Goal: Information Seeking & Learning: Find specific fact

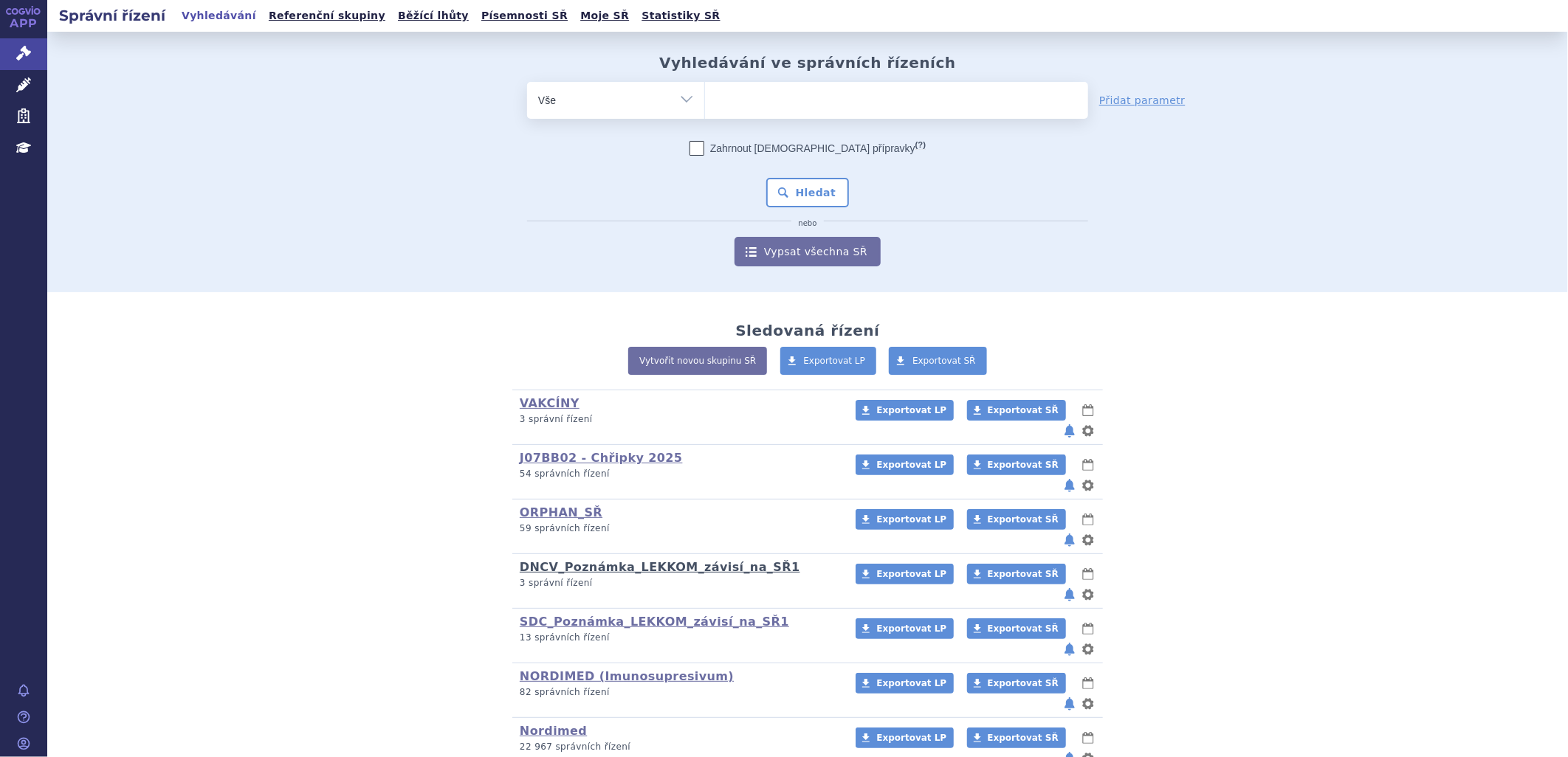
click at [615, 560] on link "DNCV_Poznámka_LEKKOM_závisí_na_SŘ1" at bounding box center [660, 567] width 281 height 14
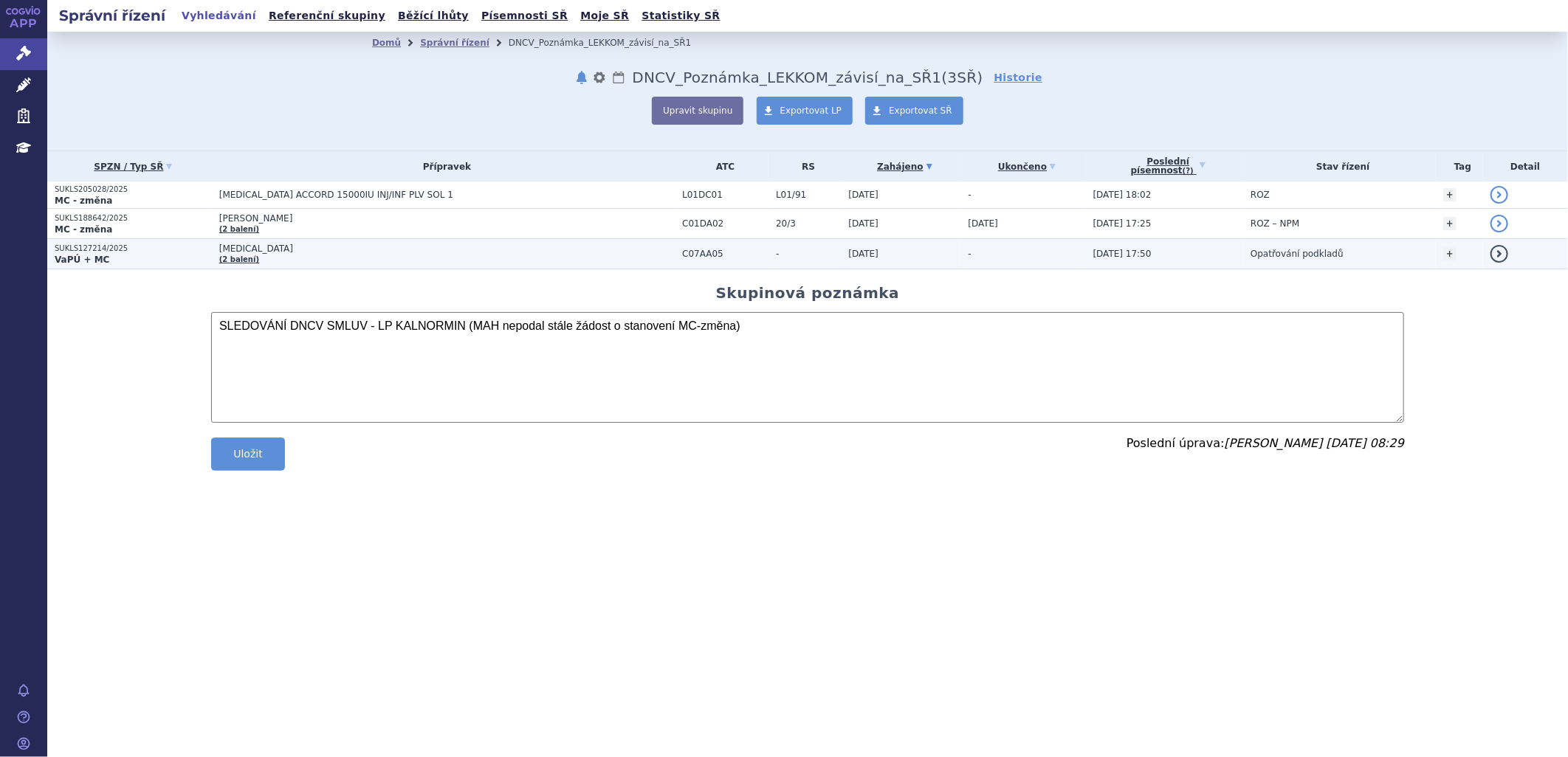
click at [268, 246] on span "[MEDICAL_DATA]" at bounding box center [403, 248] width 369 height 10
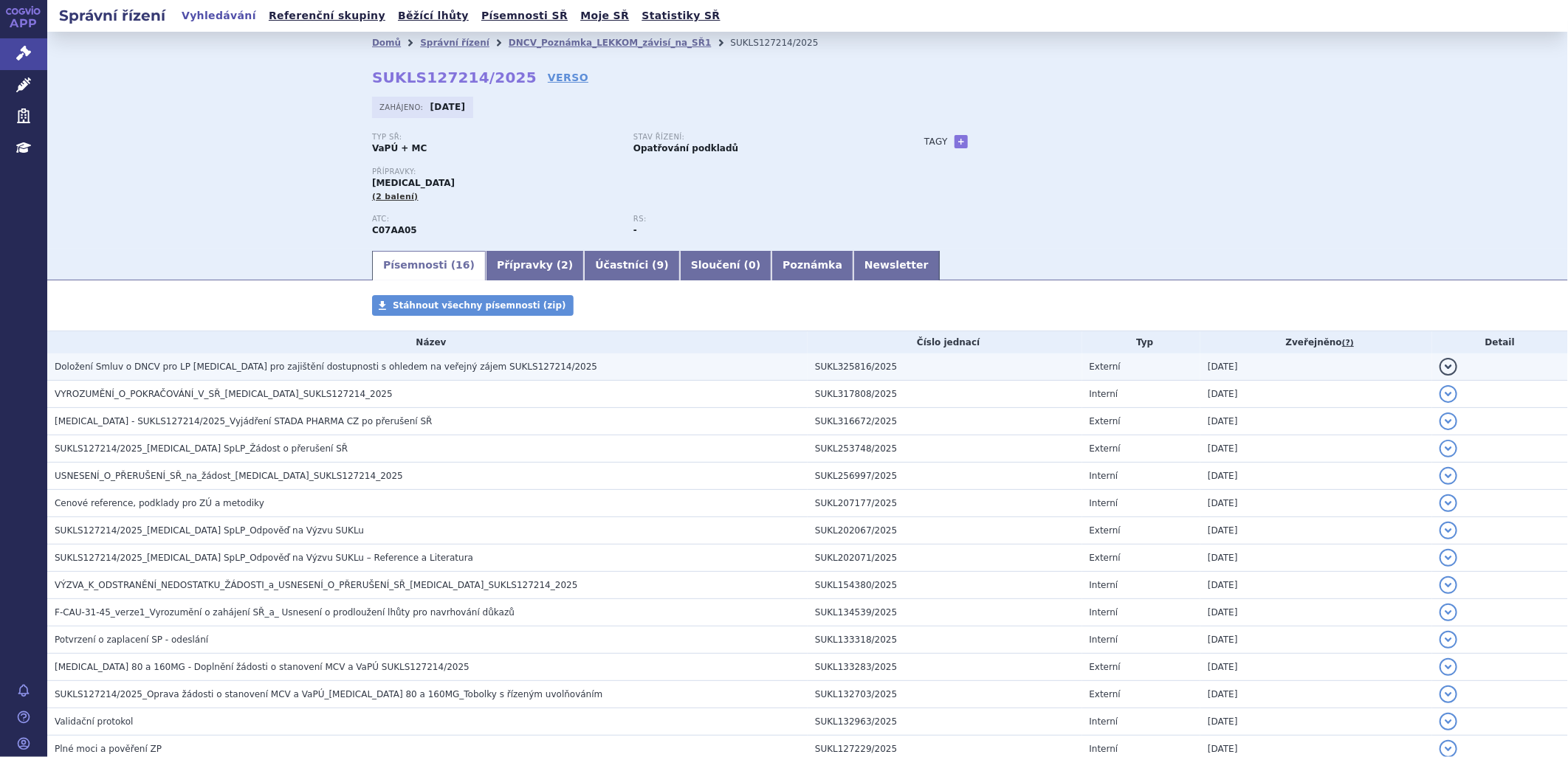
click at [489, 370] on span "Doložení Smluv o DNCV pro LP [MEDICAL_DATA] pro zajištění dostupnosti s ohledem…" at bounding box center [326, 367] width 543 height 10
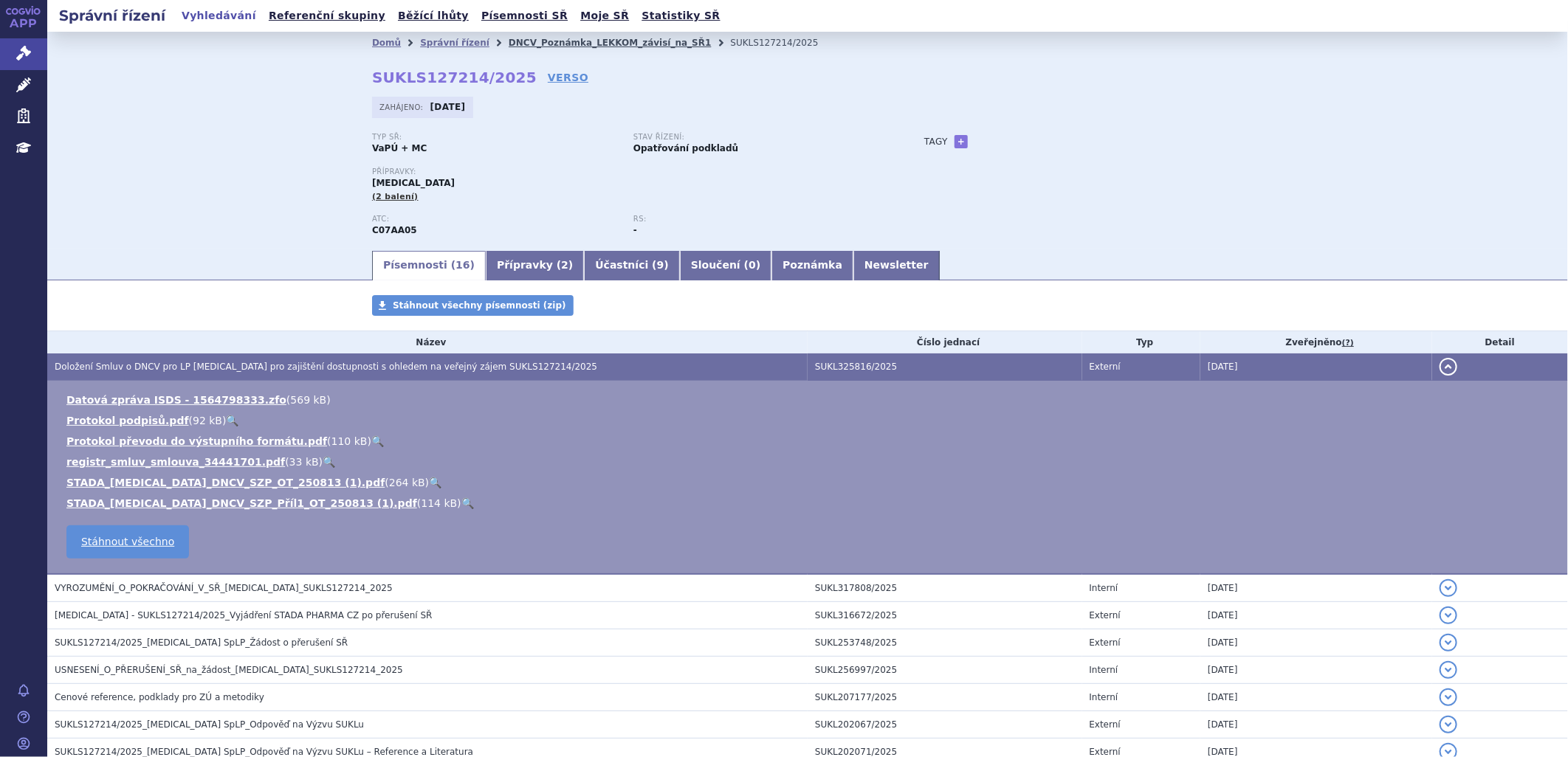
click at [611, 41] on link "DNCV_Poznámka_LEKKOM_závisí_na_SŘ1" at bounding box center [610, 43] width 203 height 10
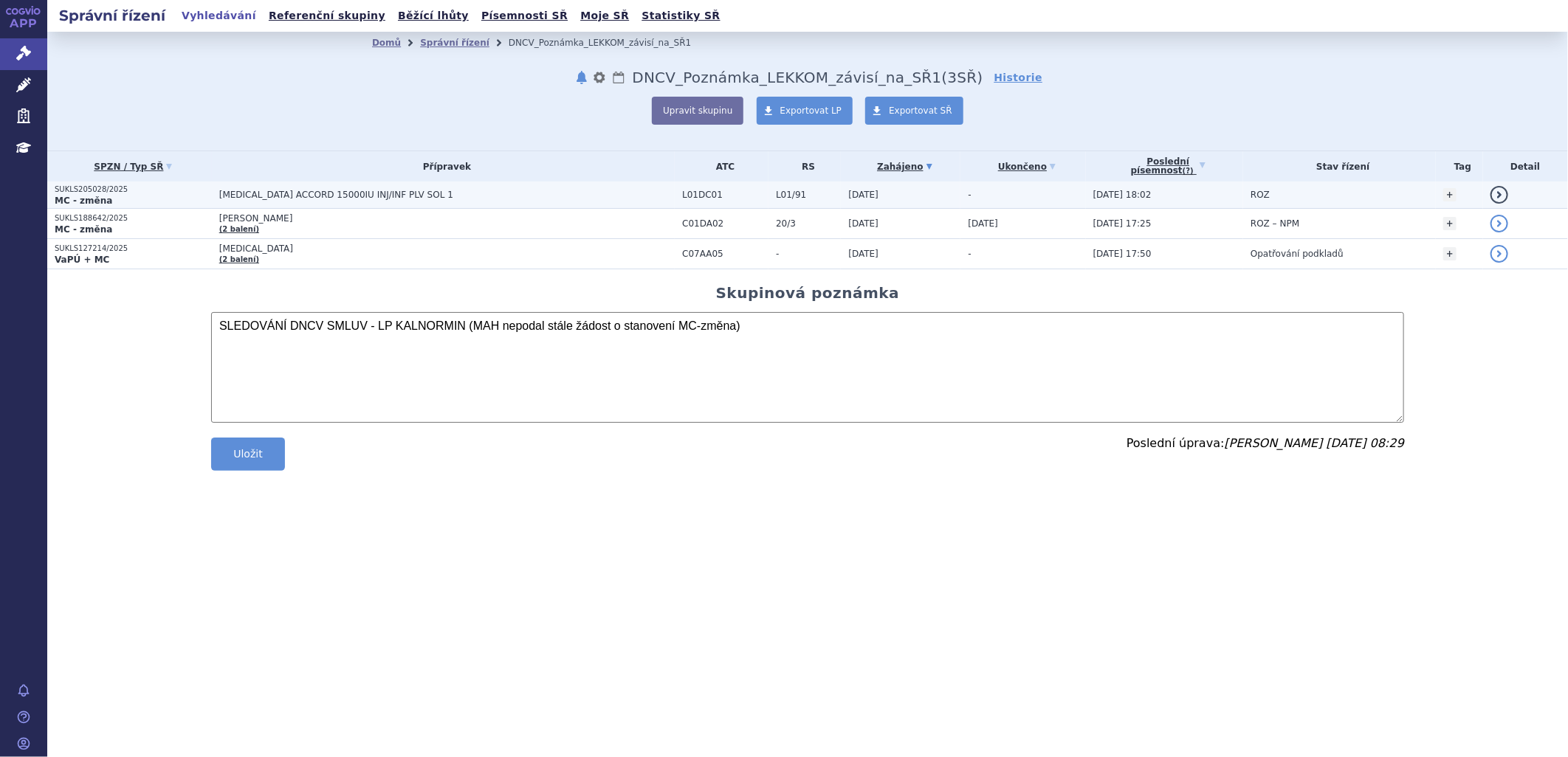
click at [294, 189] on span "[MEDICAL_DATA] ACCORD 15000IU INJ/INF PLV SOL 1" at bounding box center [403, 194] width 369 height 10
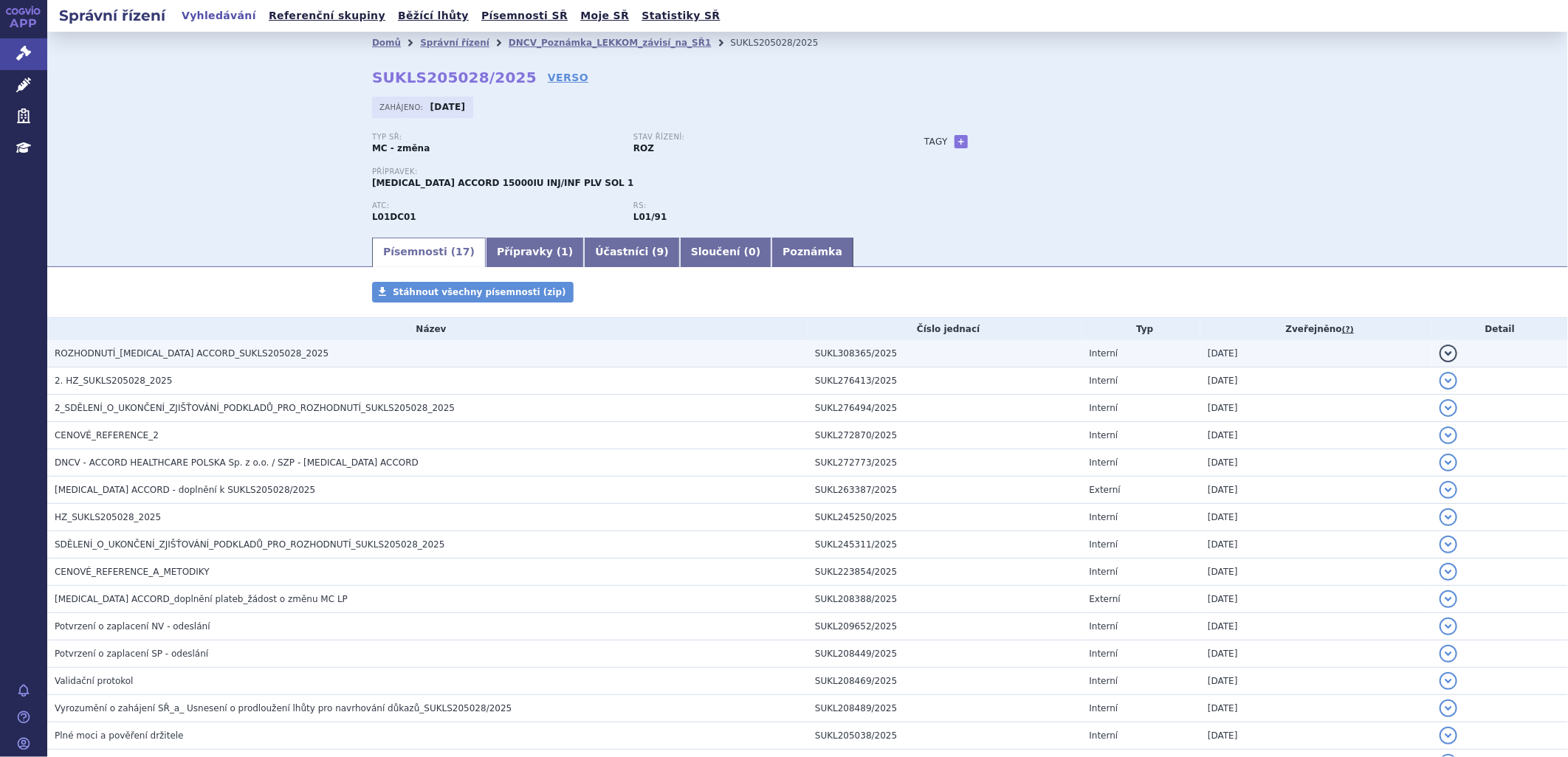
click at [273, 363] on td "ROZHODNUTÍ_BLEOMYCIN ACCORD_SUKLS205028_2025" at bounding box center [427, 354] width 760 height 27
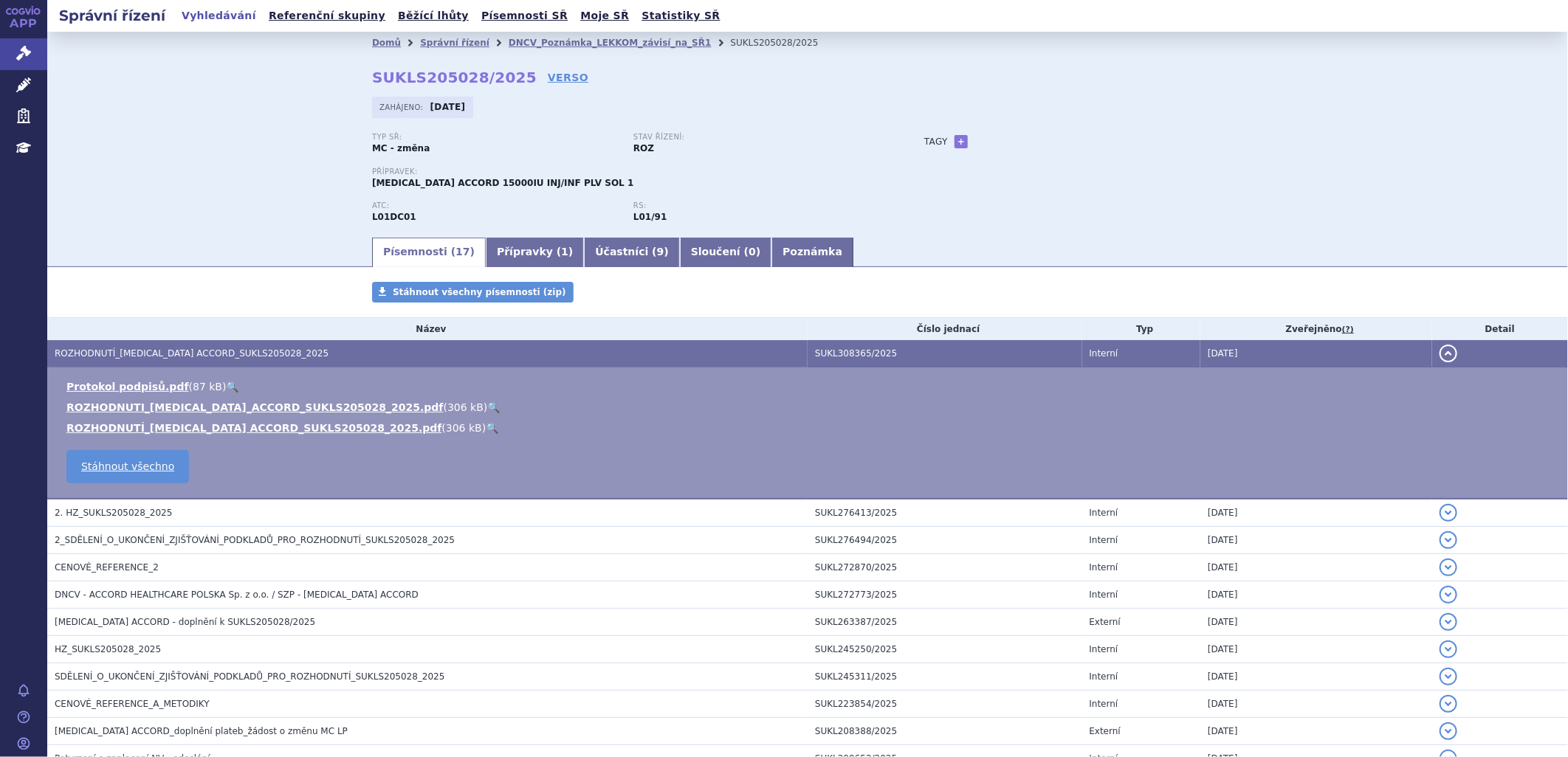
click at [487, 408] on link "🔍" at bounding box center [493, 407] width 13 height 12
click at [487, 406] on link "🔍" at bounding box center [493, 407] width 13 height 12
click at [572, 44] on link "DNCV_Poznámka_LEKKOM_závisí_na_SŘ1" at bounding box center [610, 43] width 203 height 10
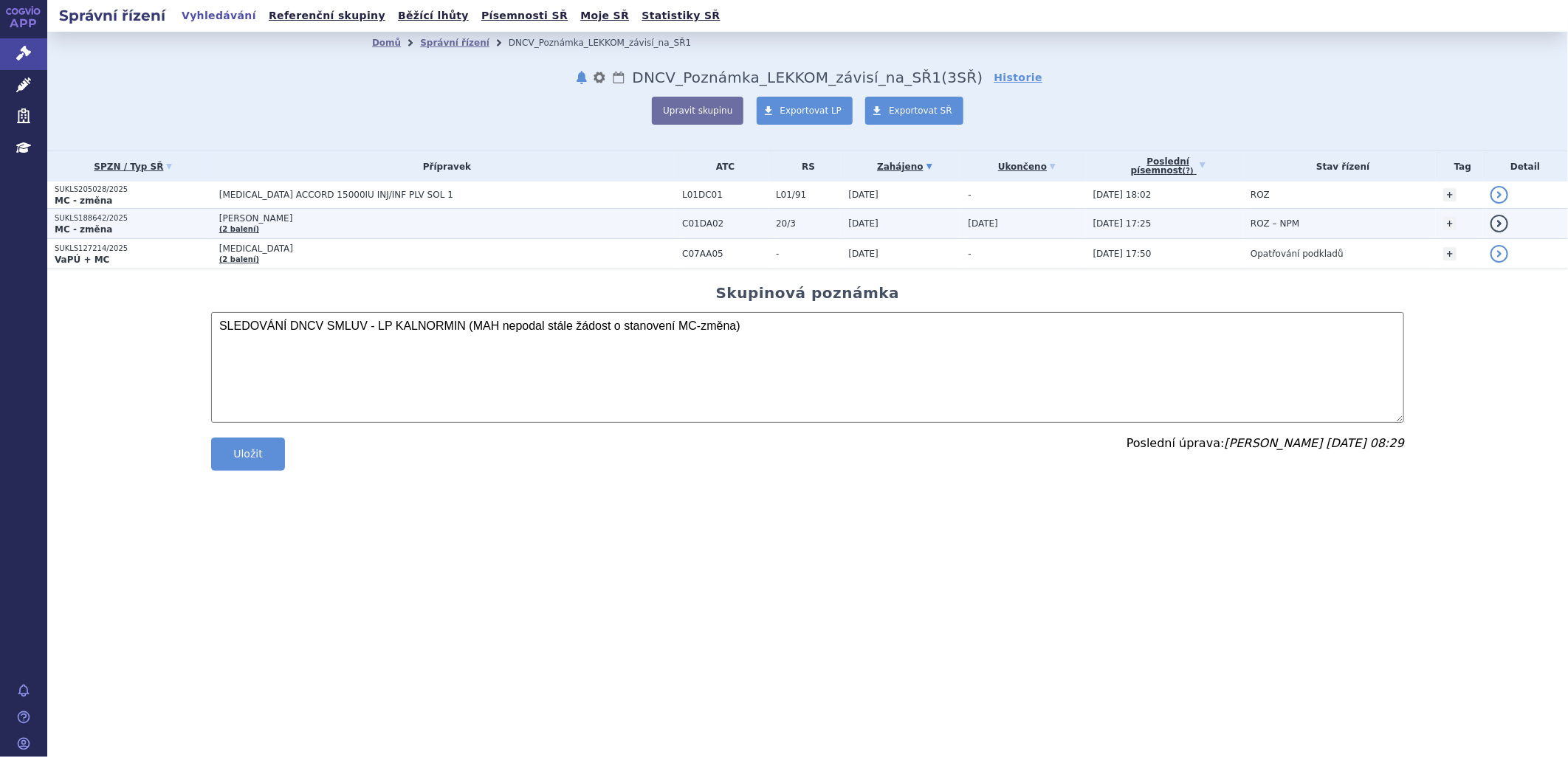
click at [882, 219] on td "[DATE]" at bounding box center [900, 224] width 119 height 30
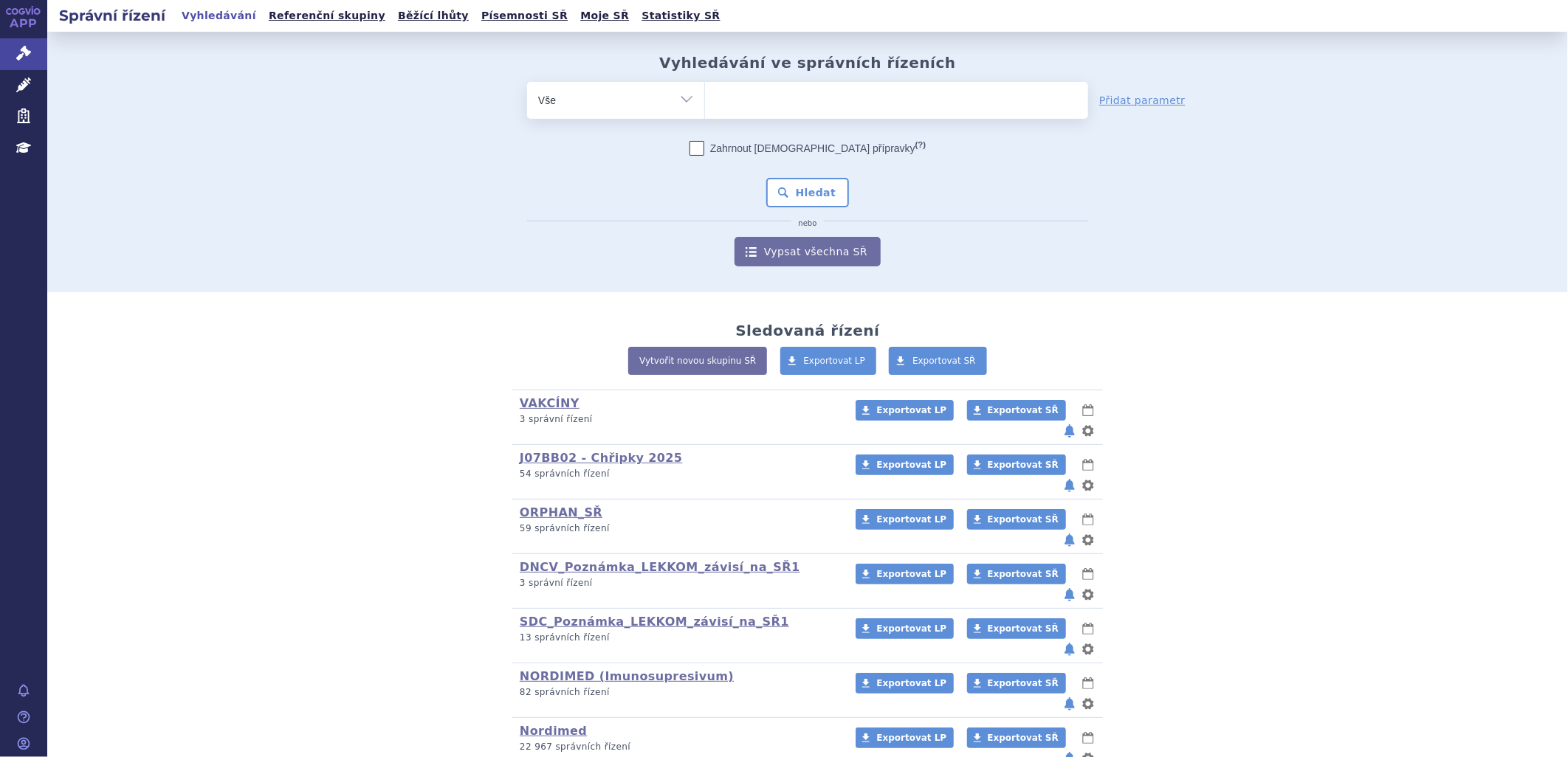
click at [770, 96] on ul at bounding box center [896, 97] width 383 height 31
click at [705, 96] on select at bounding box center [704, 100] width 1 height 37
type input "ka"
type input "kaln"
type input "kalno"
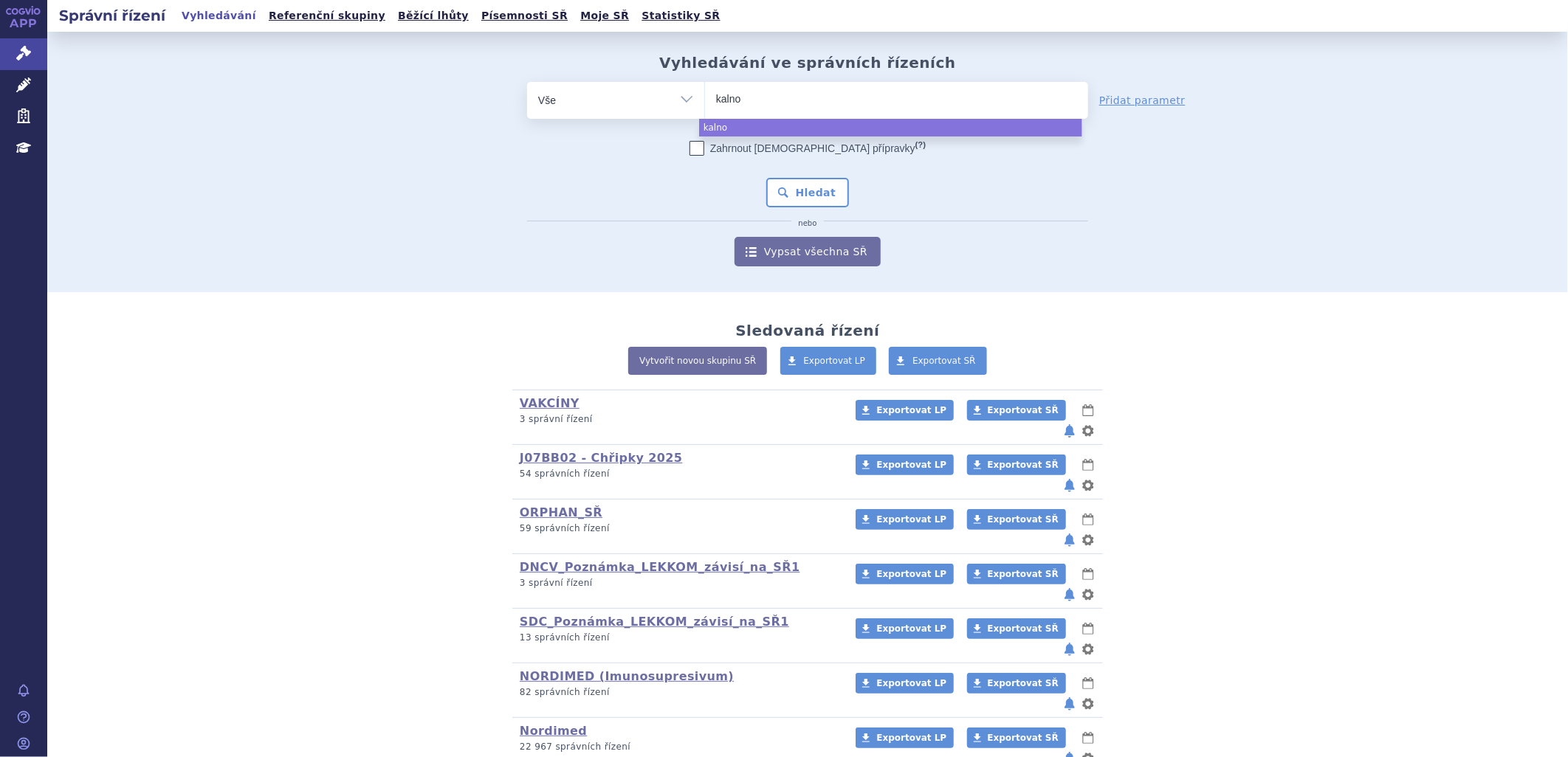
type input "kalnor"
type input "kalnorm"
type input "kalnormin"
select select "kalnormin"
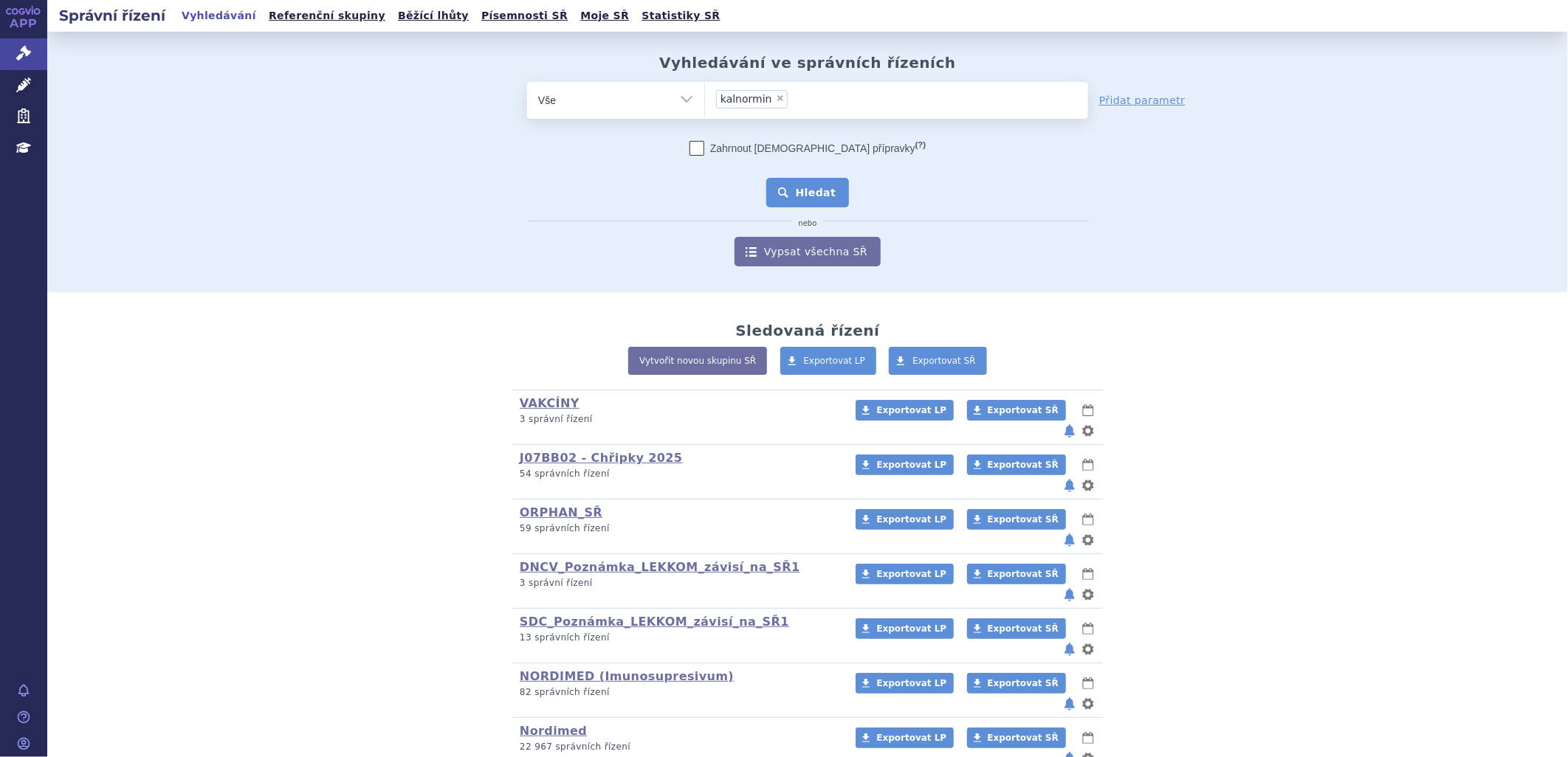
click at [822, 193] on button "Hledat" at bounding box center [807, 192] width 84 height 30
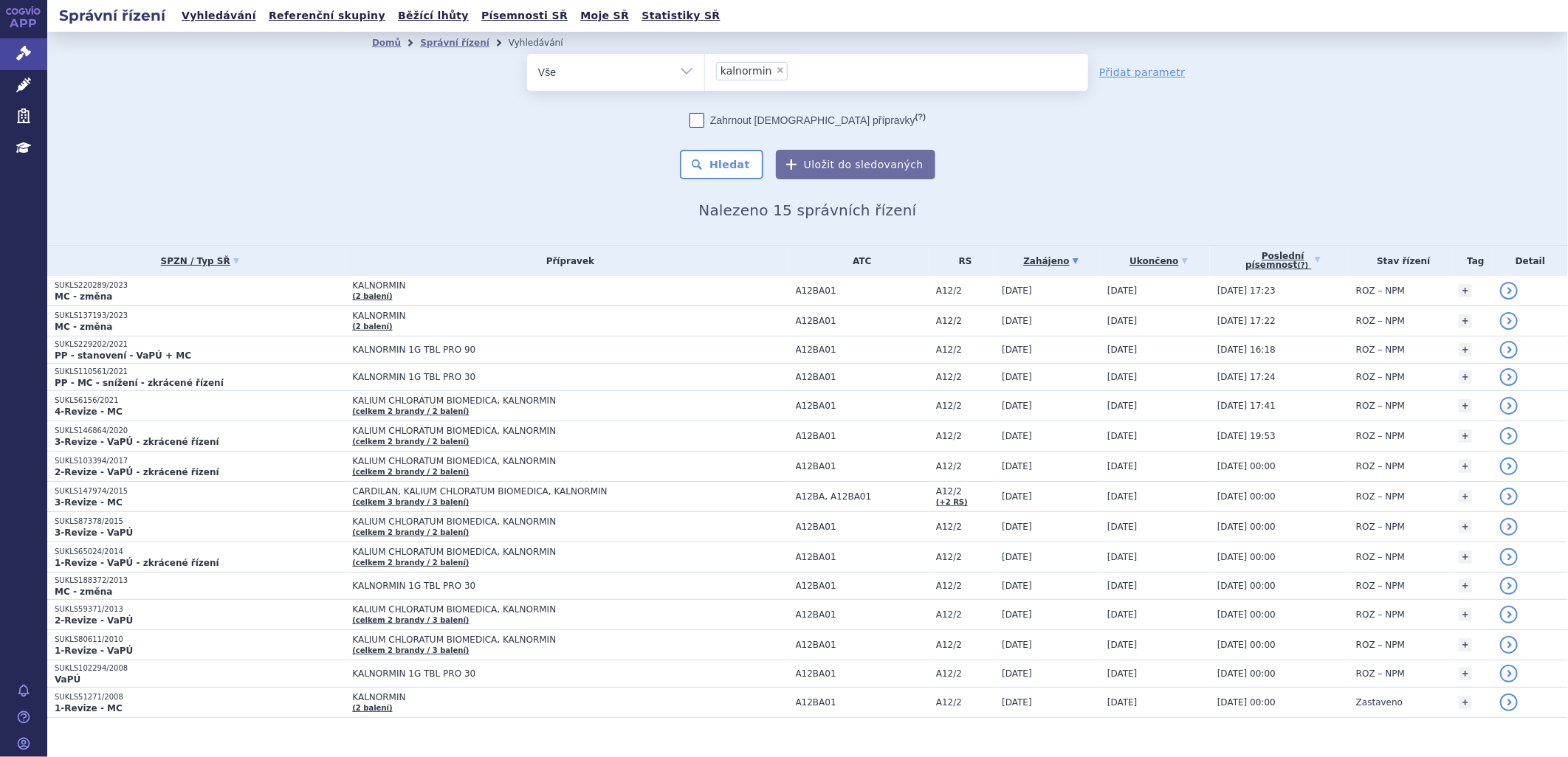
click at [776, 67] on span "×" at bounding box center [780, 70] width 8 height 8
click at [705, 67] on select "kalnormin" at bounding box center [704, 72] width 1 height 37
select select
click at [456, 41] on link "Správní řízení" at bounding box center [455, 43] width 69 height 10
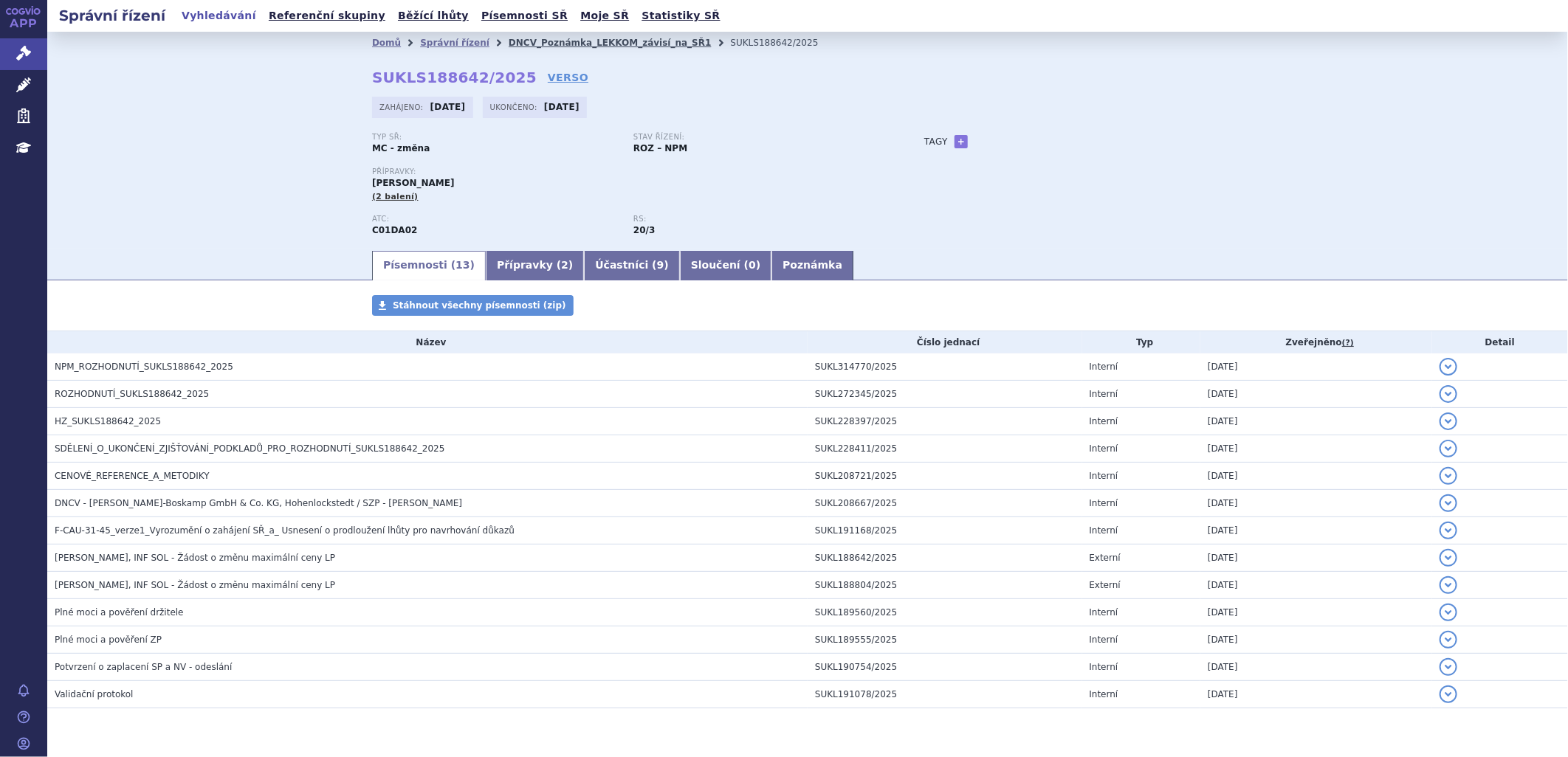
click at [540, 40] on link "DNCV_Poznámka_LEKKOM_závisí_na_SŘ1" at bounding box center [610, 43] width 203 height 10
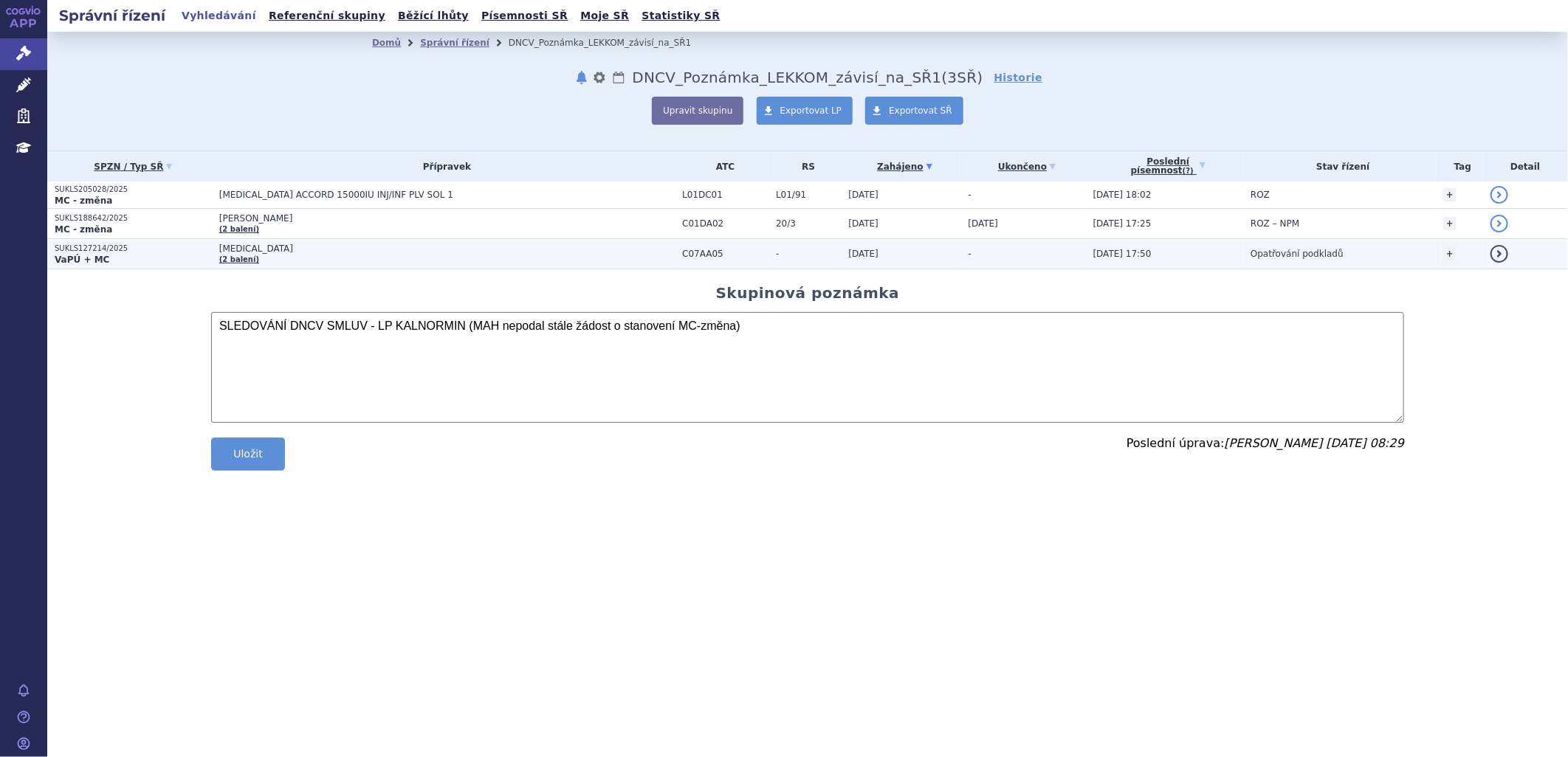
click at [256, 248] on span "[MEDICAL_DATA]" at bounding box center [403, 248] width 369 height 10
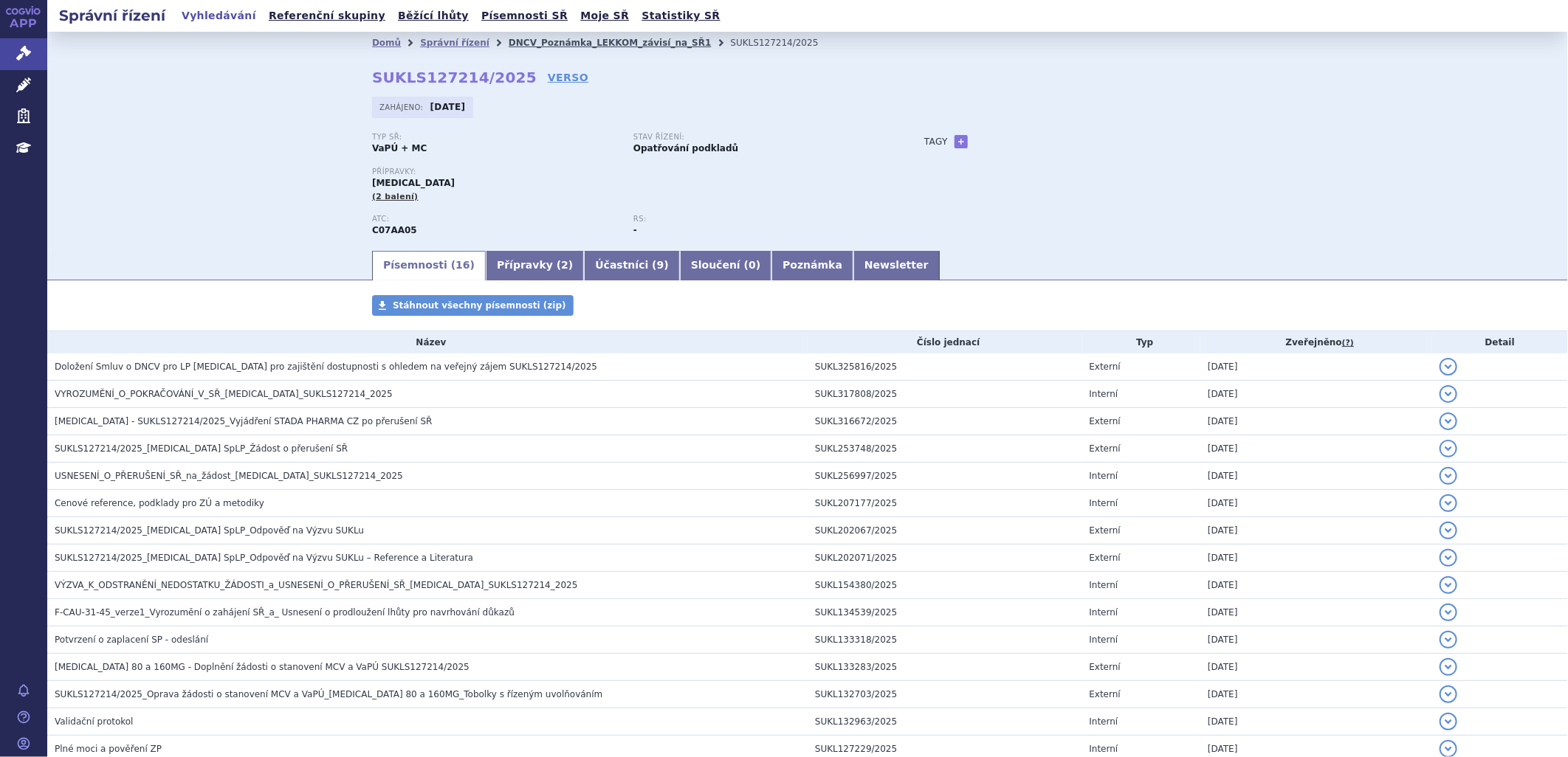
click at [524, 40] on link "DNCV_Poznámka_LEKKOM_závisí_na_SŘ1" at bounding box center [610, 43] width 203 height 10
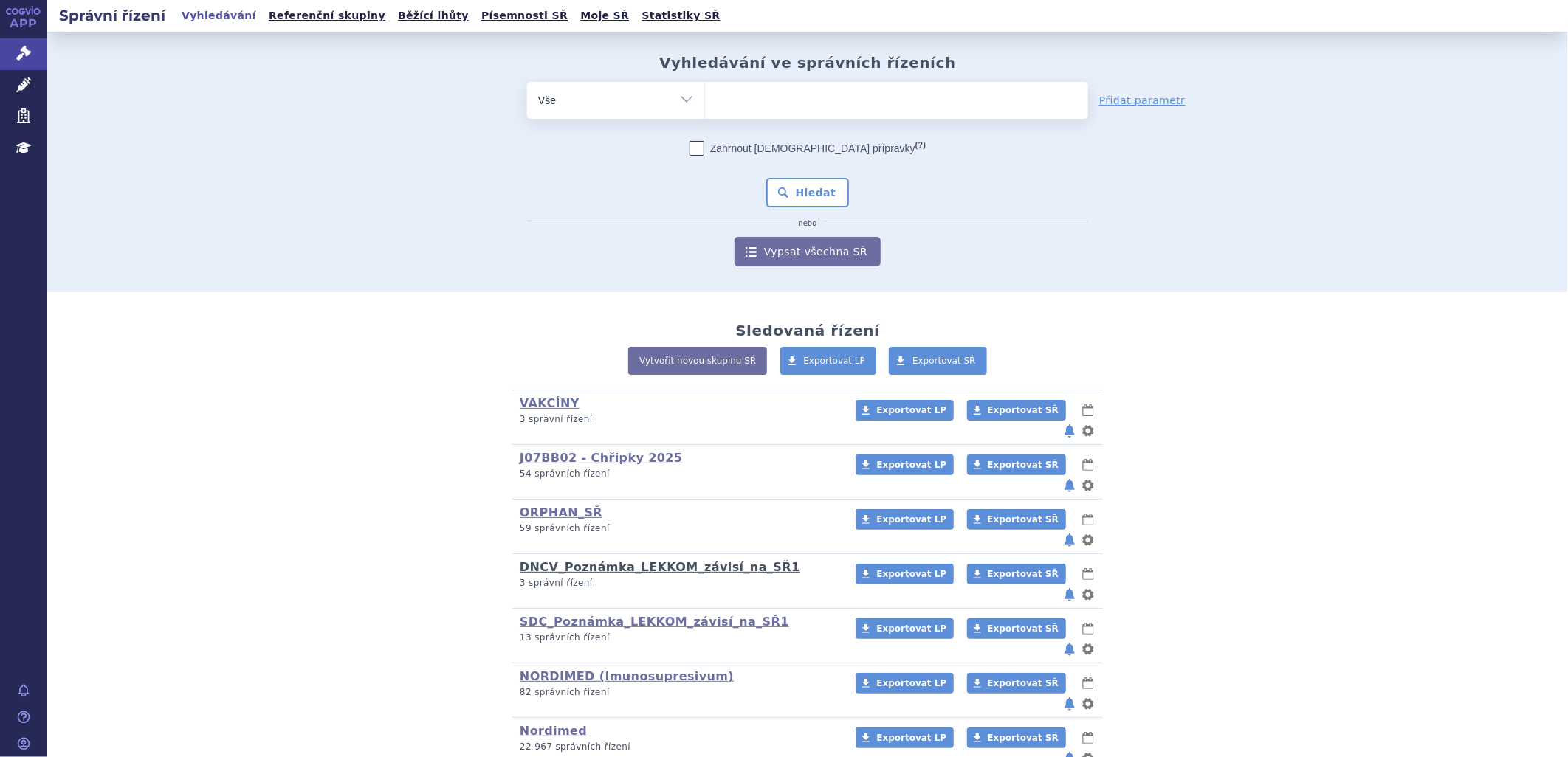
click at [596, 560] on link "DNCV_Poznámka_LEKKOM_závisí_na_SŘ1" at bounding box center [660, 567] width 281 height 14
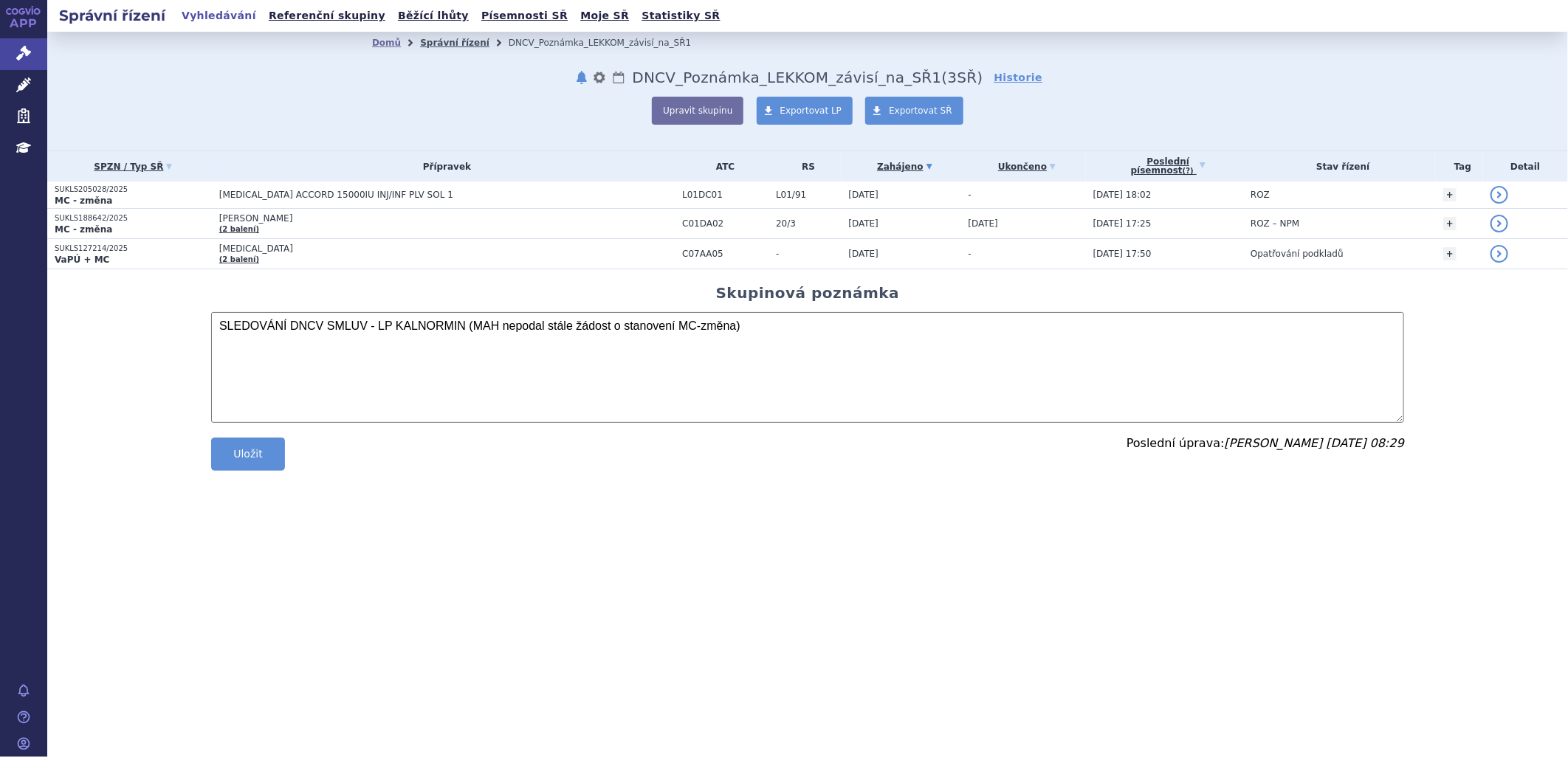
click at [452, 39] on link "Správní řízení" at bounding box center [455, 43] width 69 height 10
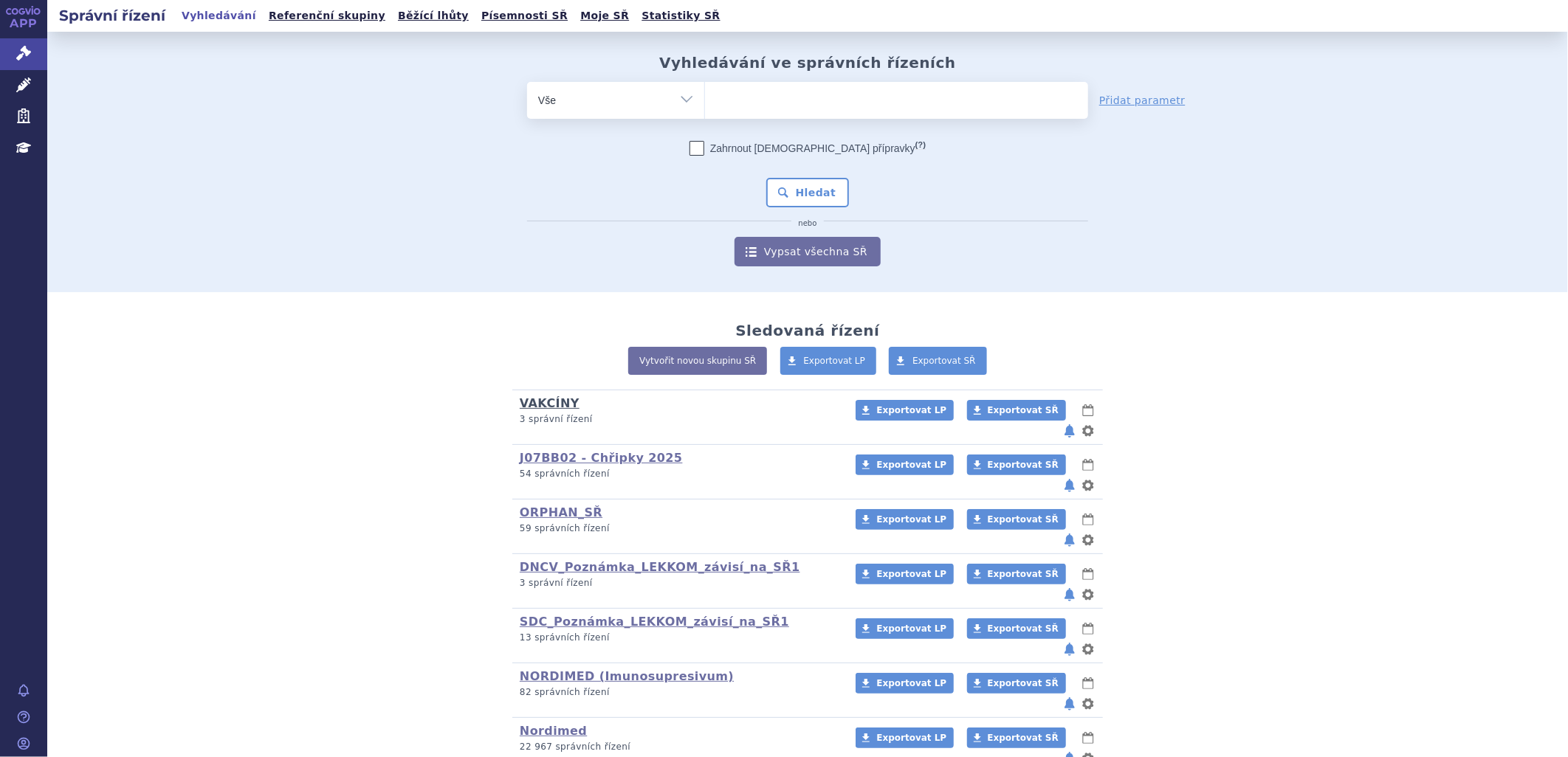
click at [538, 405] on link "VAKCÍNY" at bounding box center [549, 403] width 60 height 14
click at [726, 100] on ul at bounding box center [896, 97] width 383 height 31
click at [705, 100] on select at bounding box center [704, 100] width 1 height 37
paste input "SUKLS135647/2024"
type input "SUKLS135647/2024"
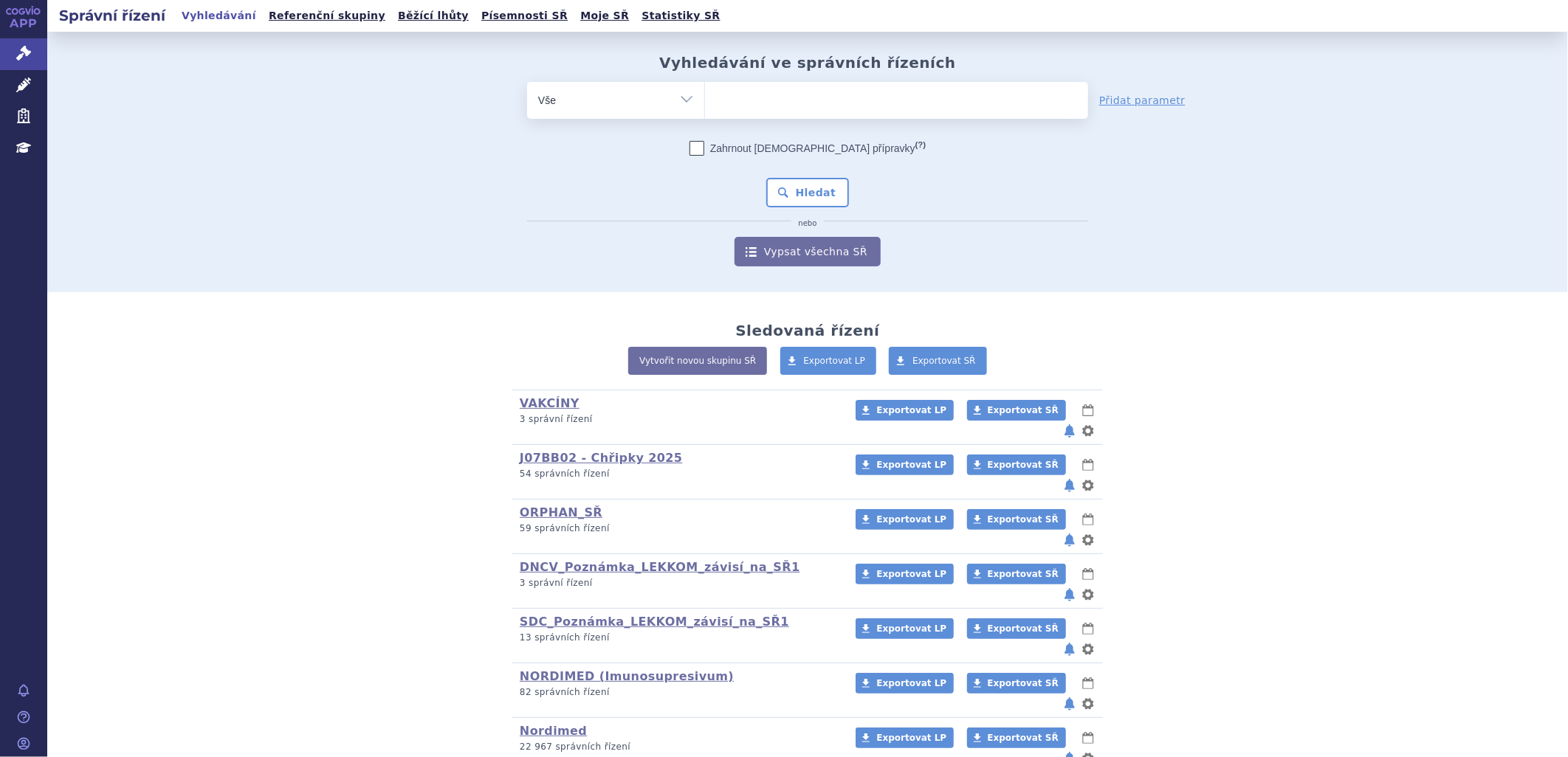
select select "SUKLS135647/2024"
click button "Hledat"
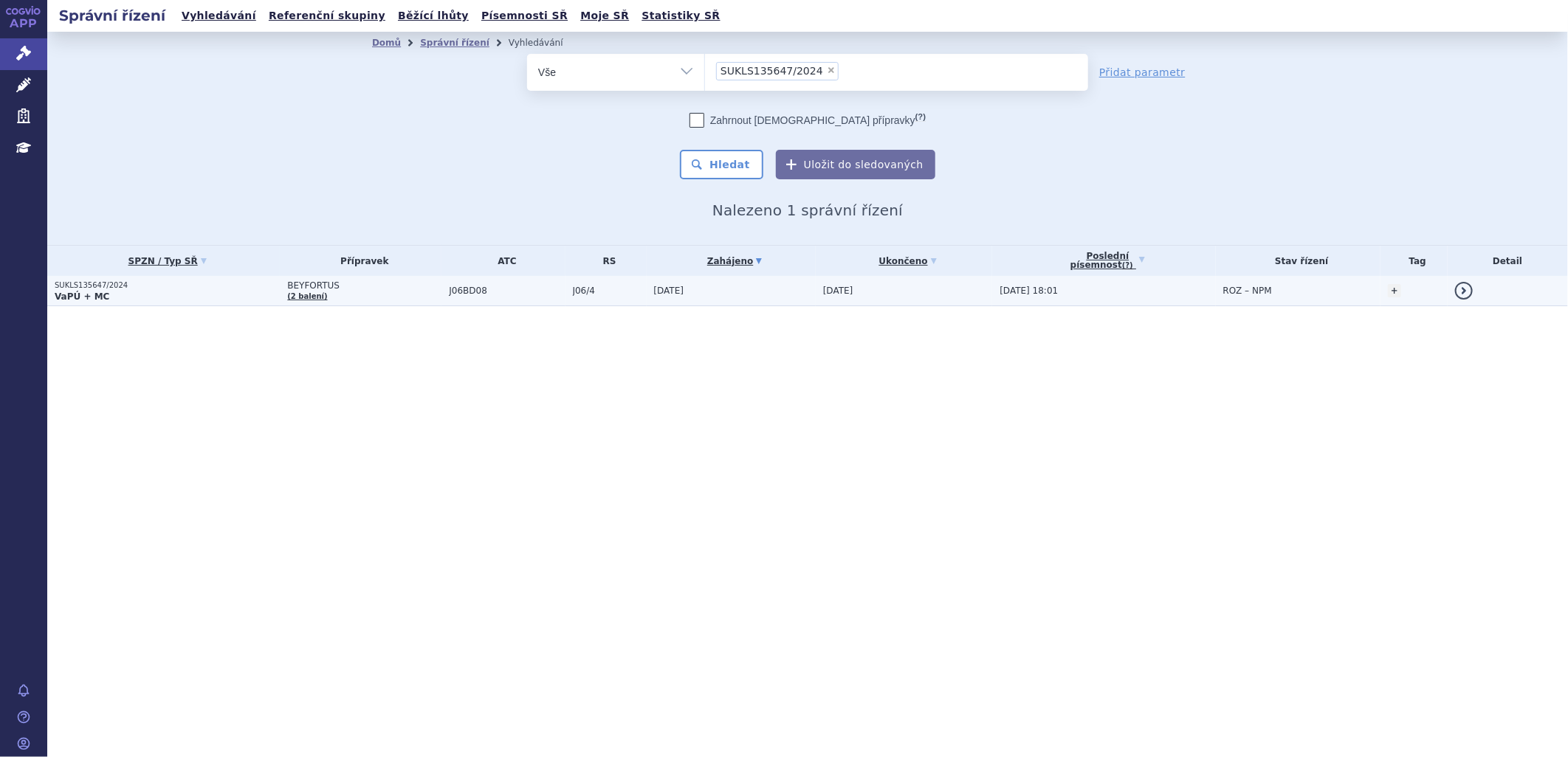
click at [156, 300] on p "VaPÚ + MC" at bounding box center [167, 297] width 225 height 12
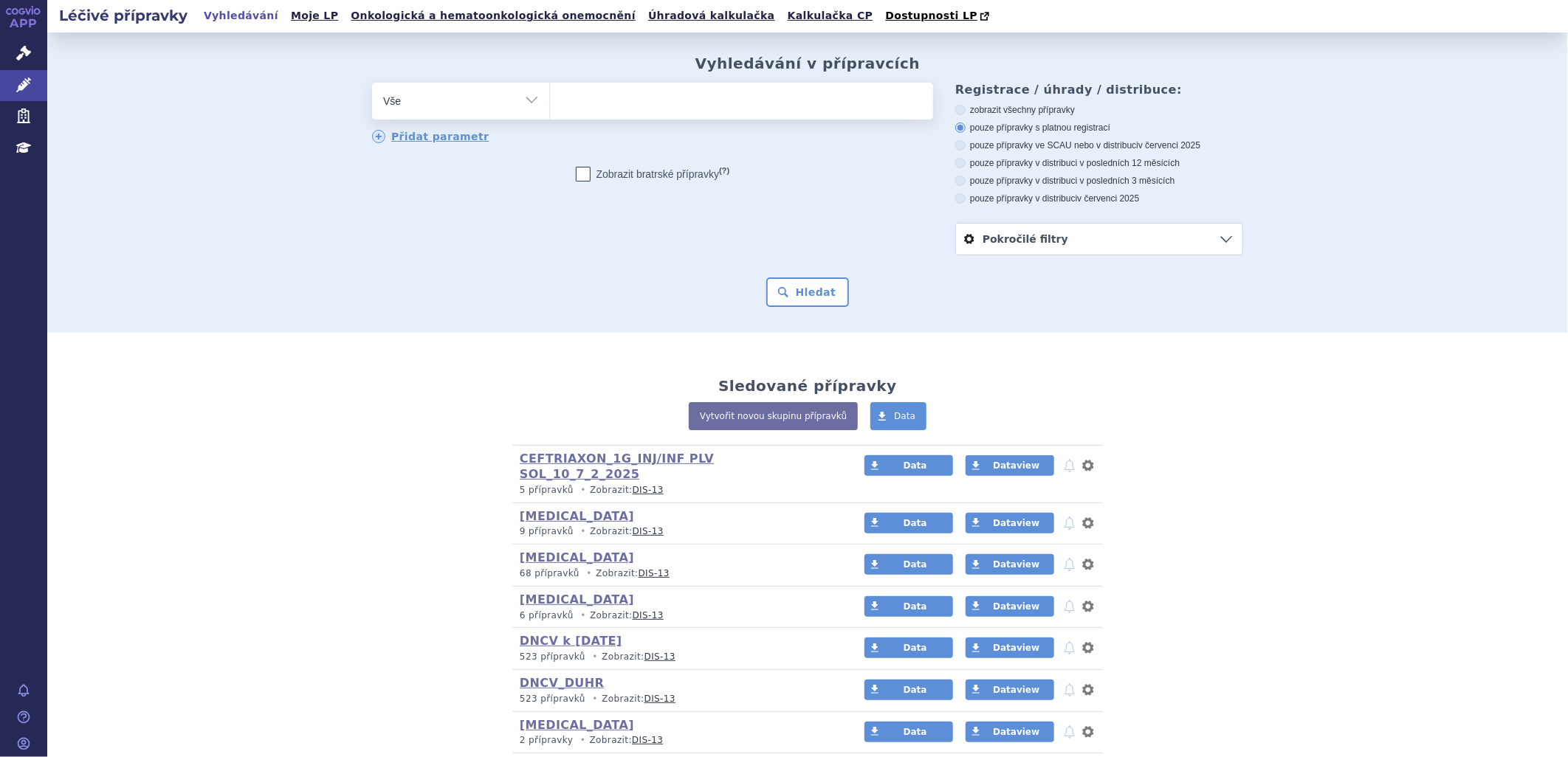
click at [576, 98] on ul at bounding box center [741, 98] width 383 height 31
click at [550, 98] on select at bounding box center [549, 101] width 1 height 37
type input "aub"
type input "auba"
type input "aubag"
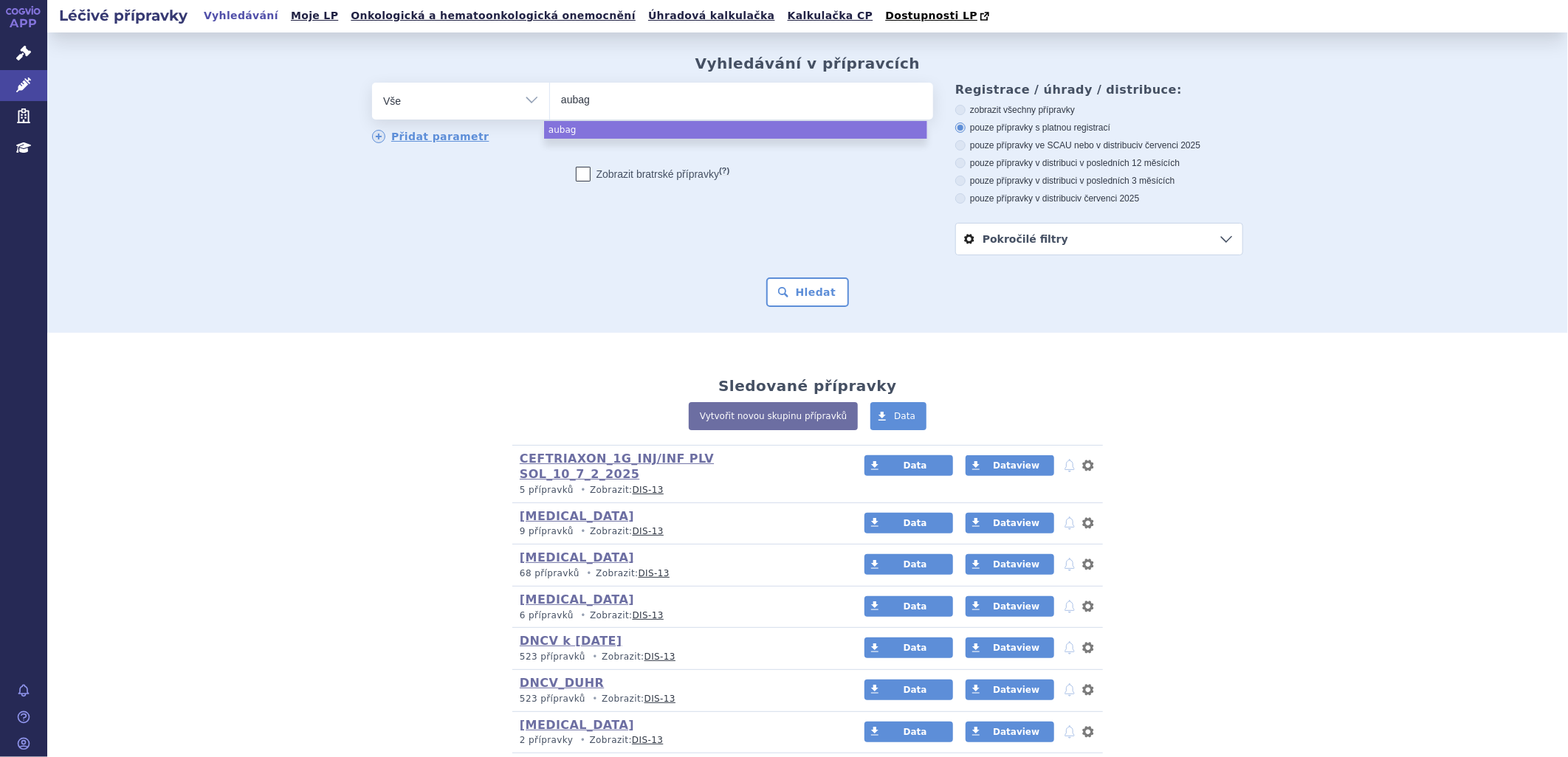
type input "aubagi"
type input "[MEDICAL_DATA]"
select select "[MEDICAL_DATA]"
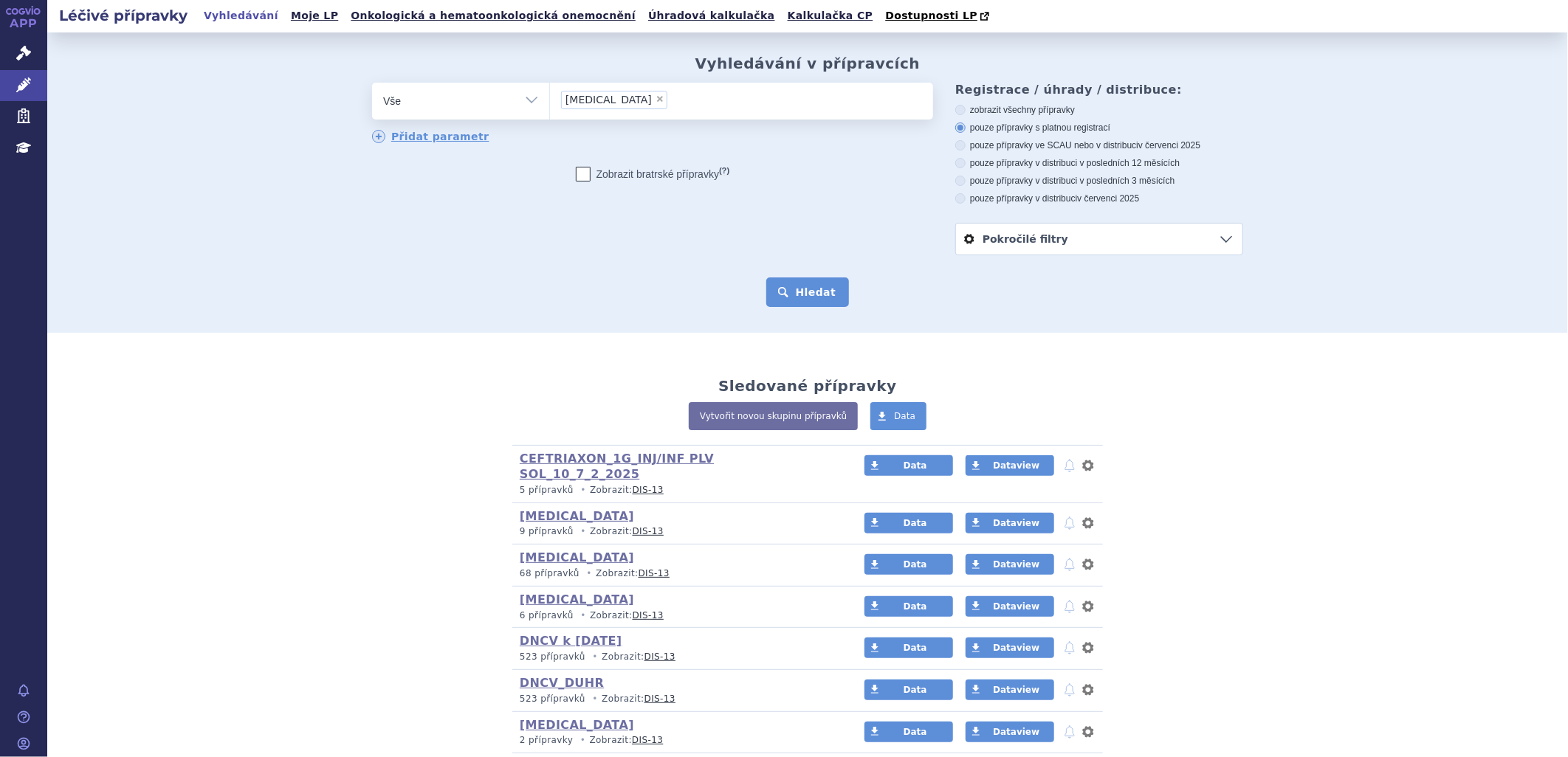
click at [810, 294] on button "Hledat" at bounding box center [807, 291] width 84 height 30
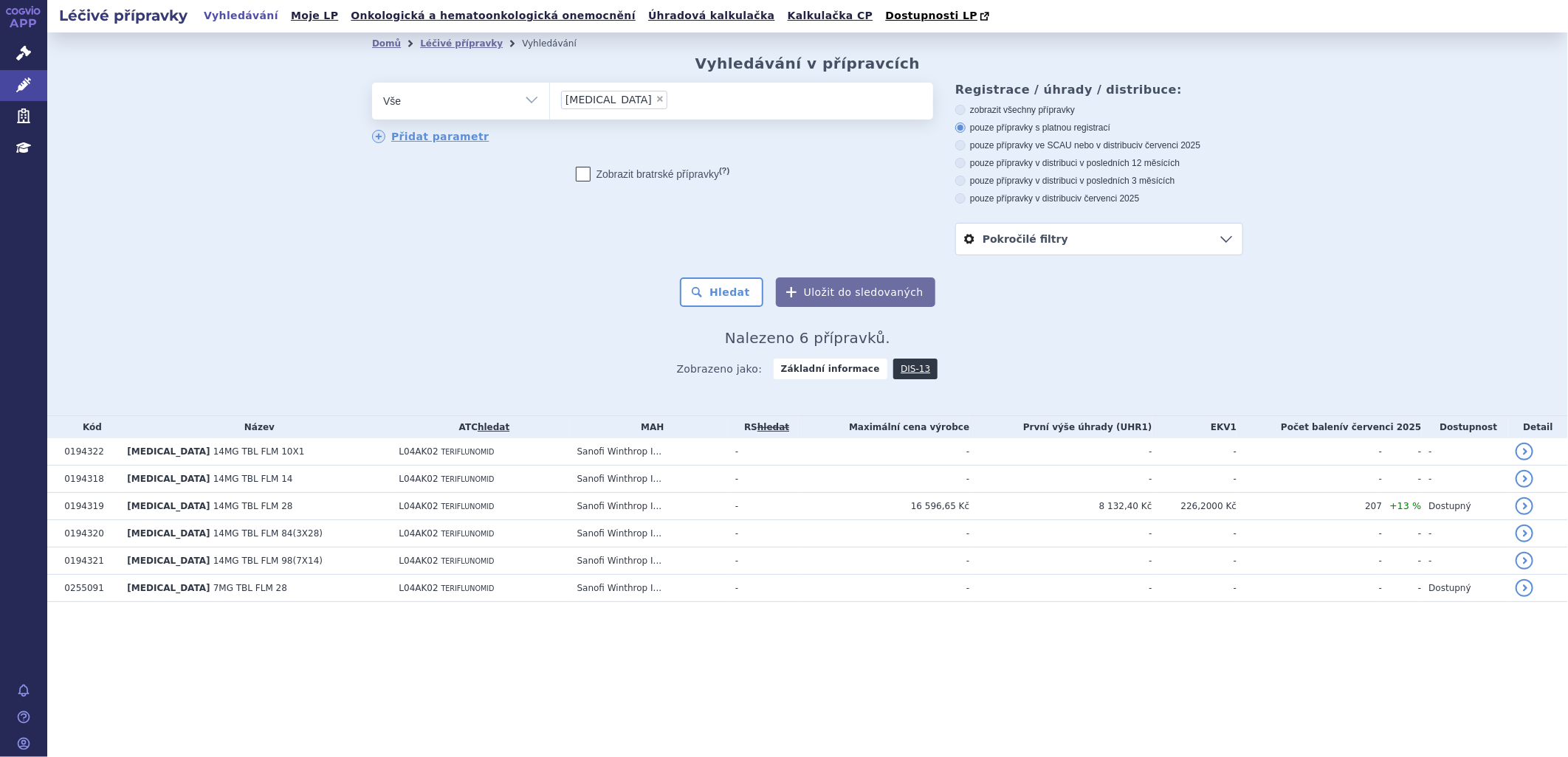
click at [1336, 316] on div "Domů Léčivé přípravky Vyhledávání Vyhledávání v přípravcích odstranit Vše Přípr…" at bounding box center [807, 223] width 1521 height 383
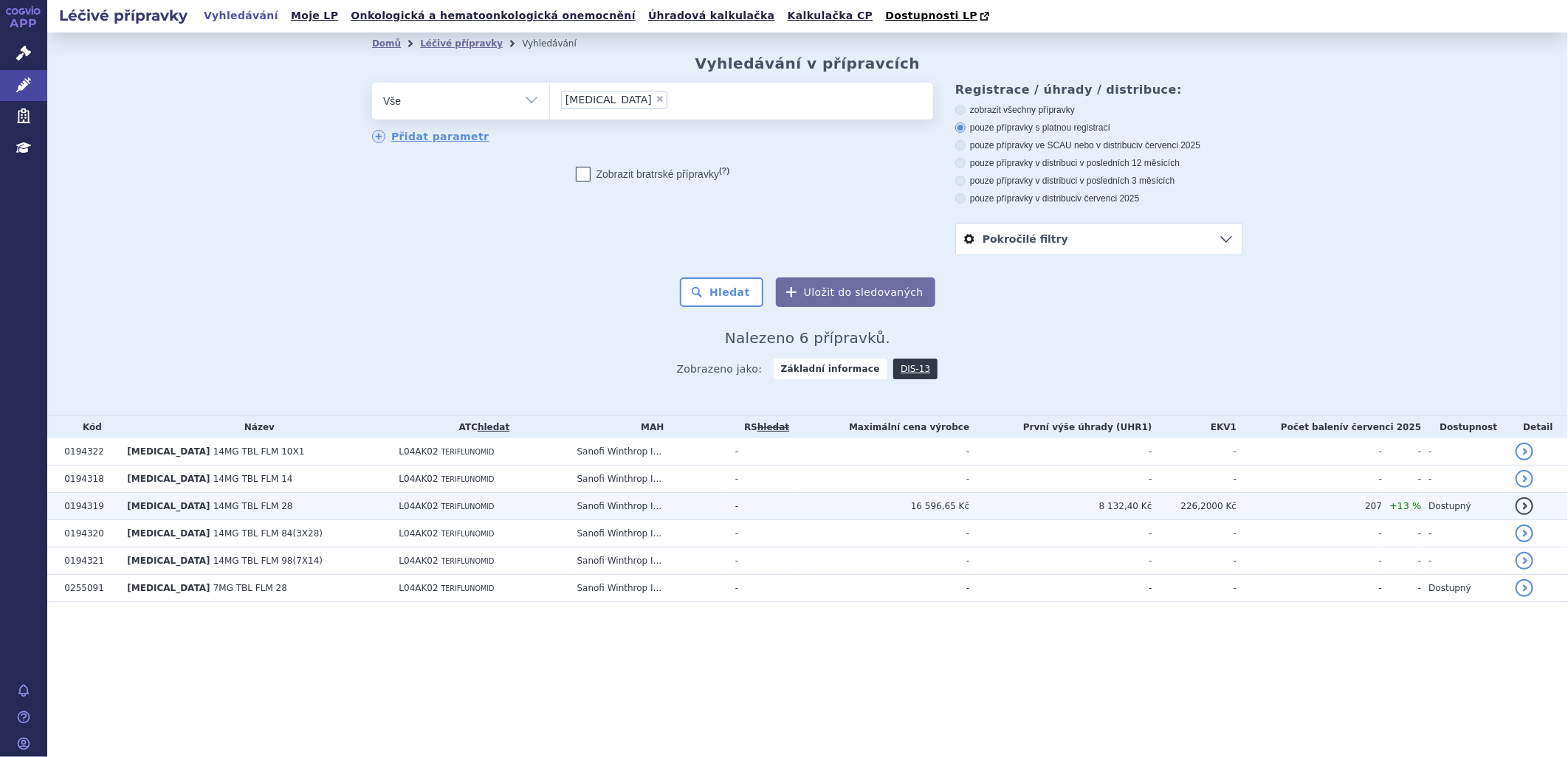
click at [166, 504] on span "[MEDICAL_DATA]" at bounding box center [168, 506] width 83 height 10
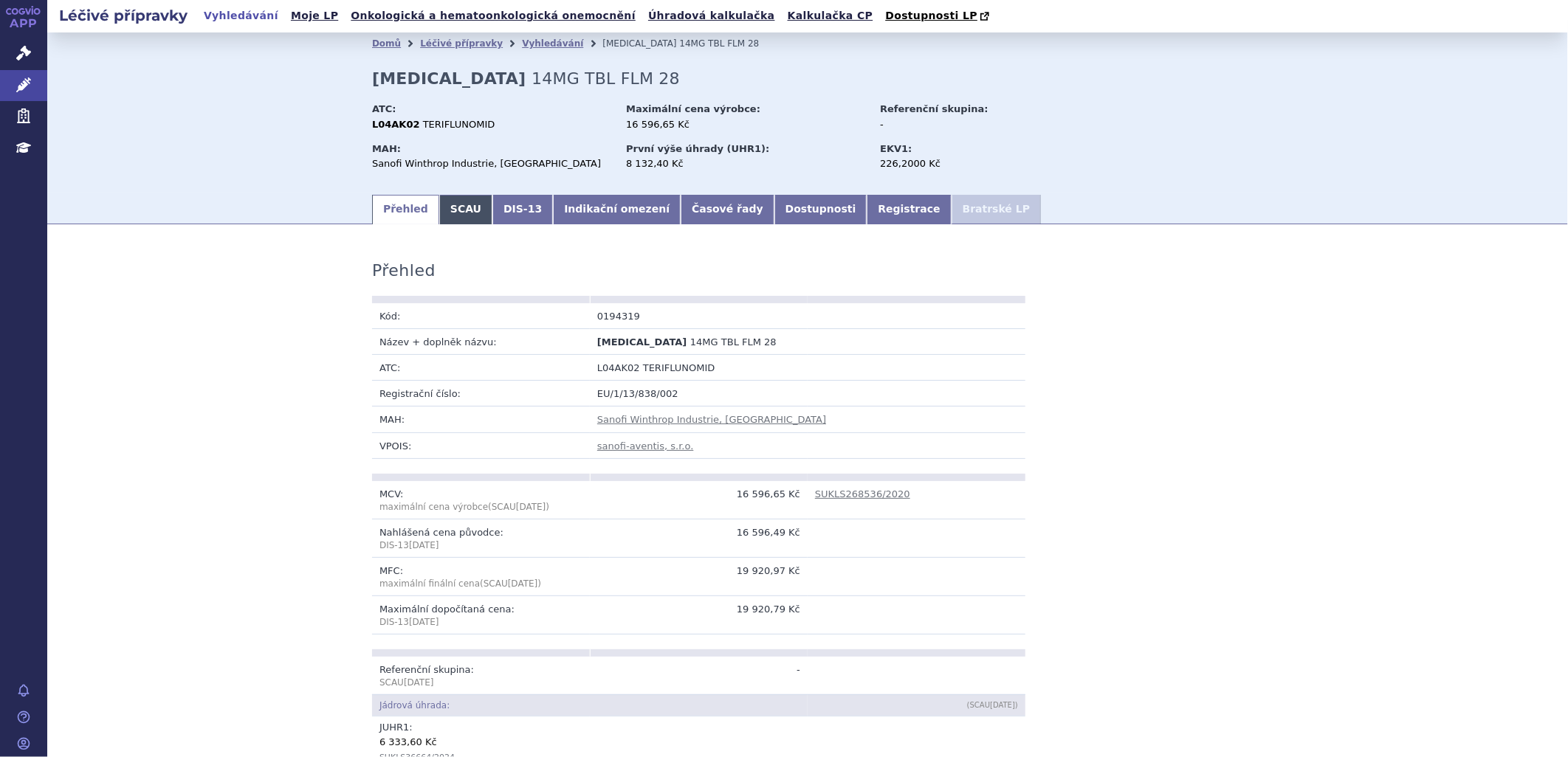
click at [454, 210] on link "SCAU" at bounding box center [466, 210] width 53 height 30
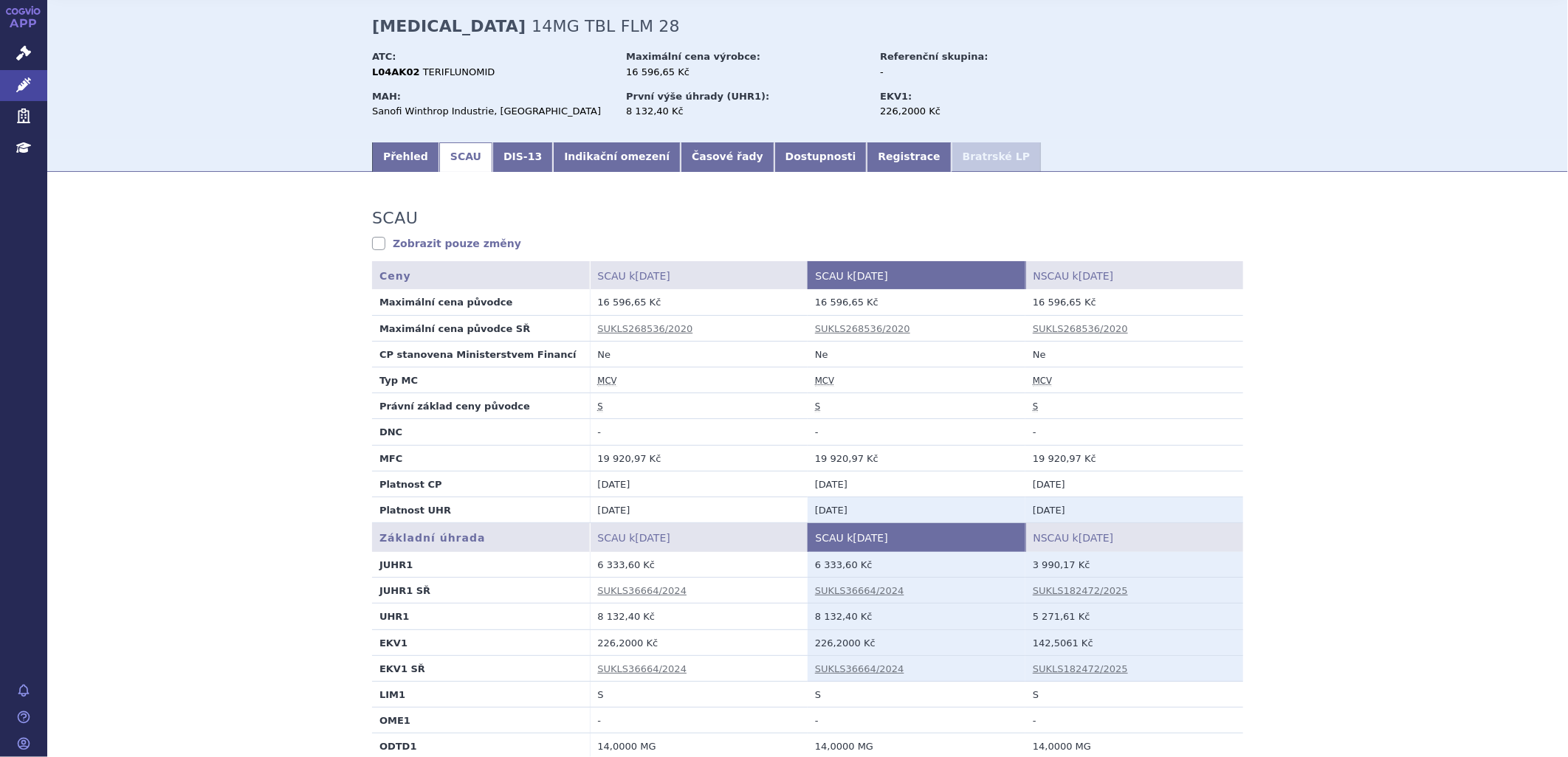
scroll to position [82, 0]
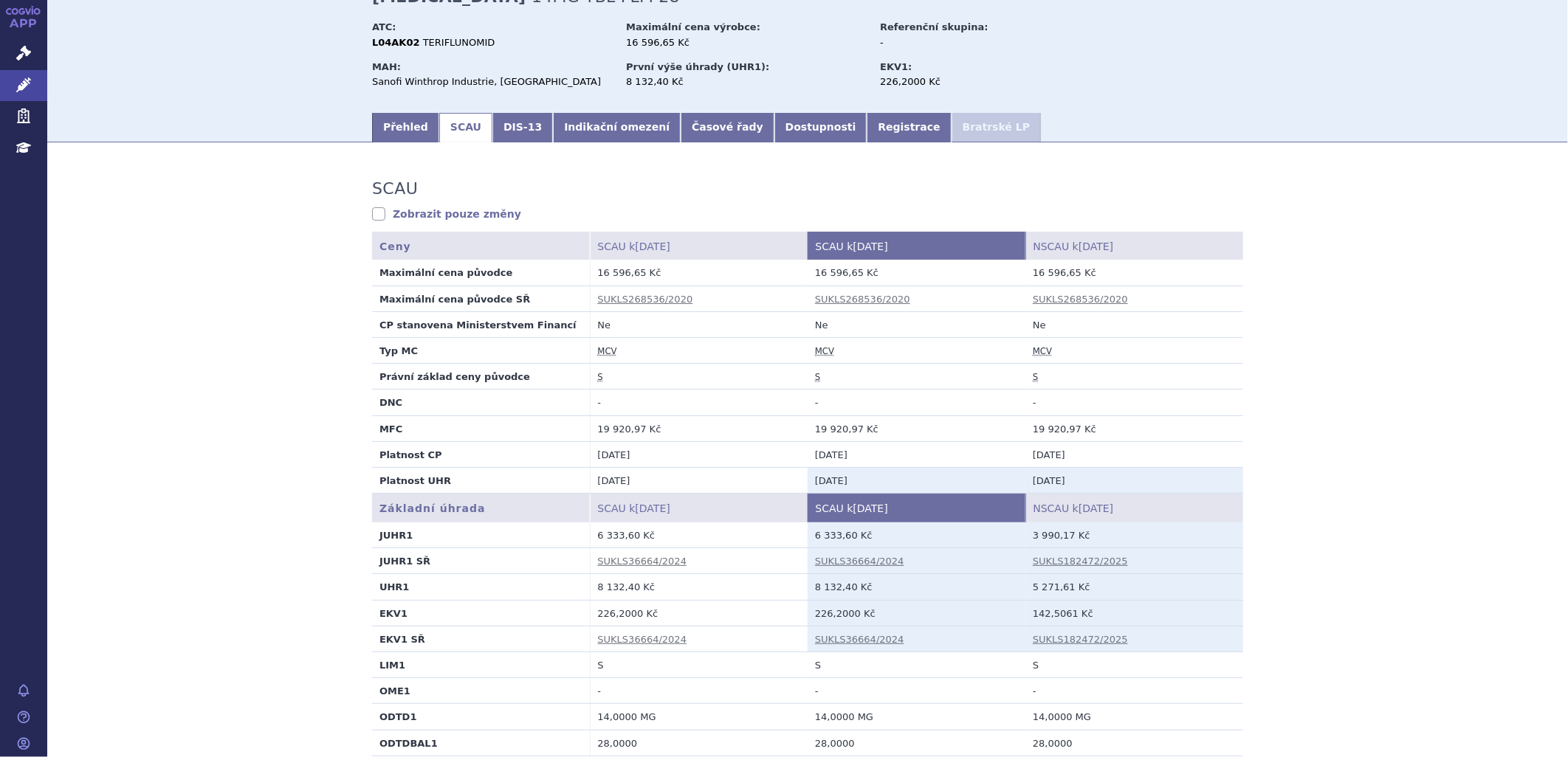
click at [1167, 444] on td "01.04.2021" at bounding box center [1134, 454] width 218 height 26
drag, startPoint x: 1028, startPoint y: 536, endPoint x: 1139, endPoint y: 532, distance: 111.1
click at [1139, 532] on td "3 990,17 Kč" at bounding box center [1134, 535] width 218 height 26
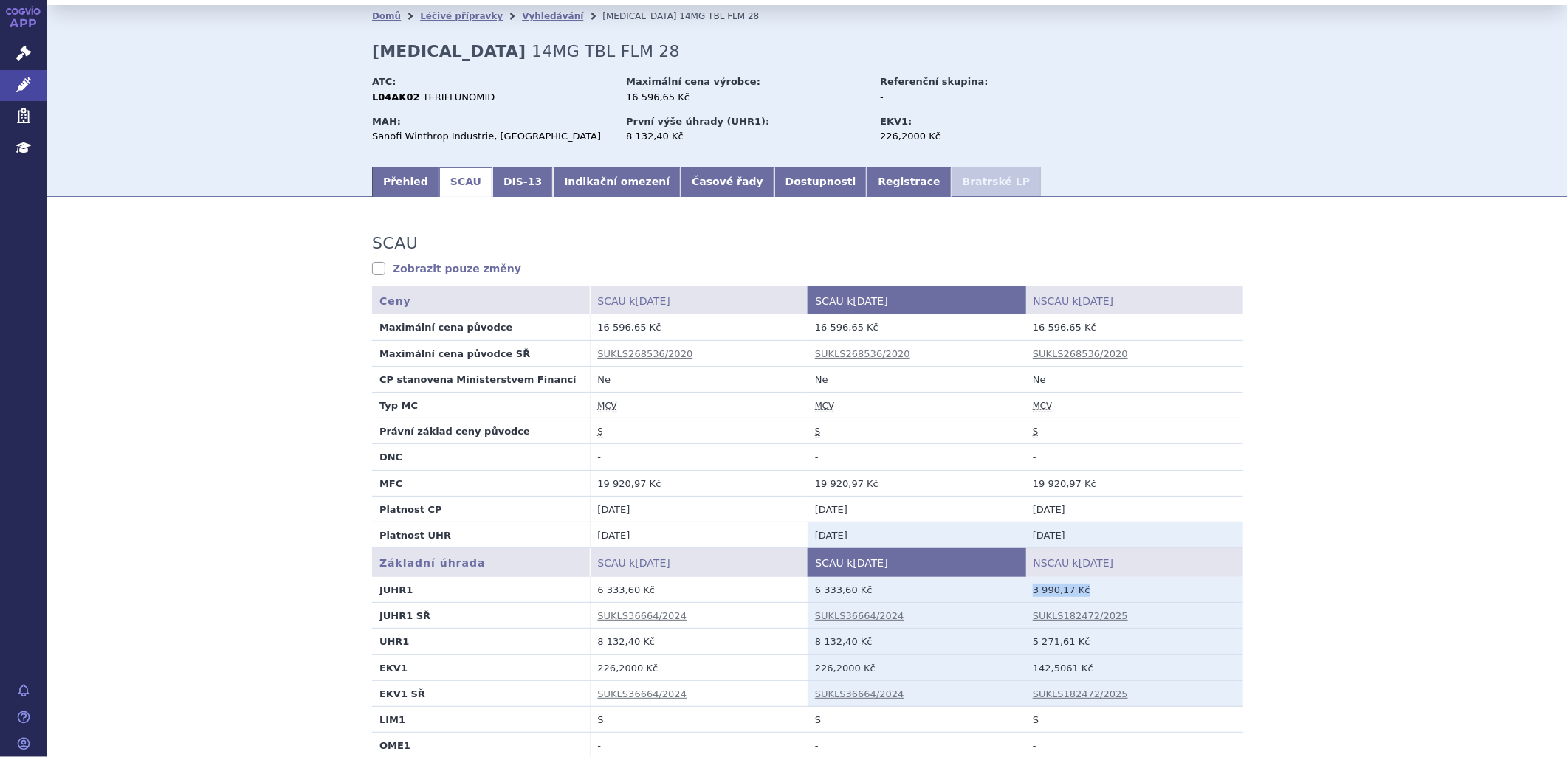
scroll to position [0, 0]
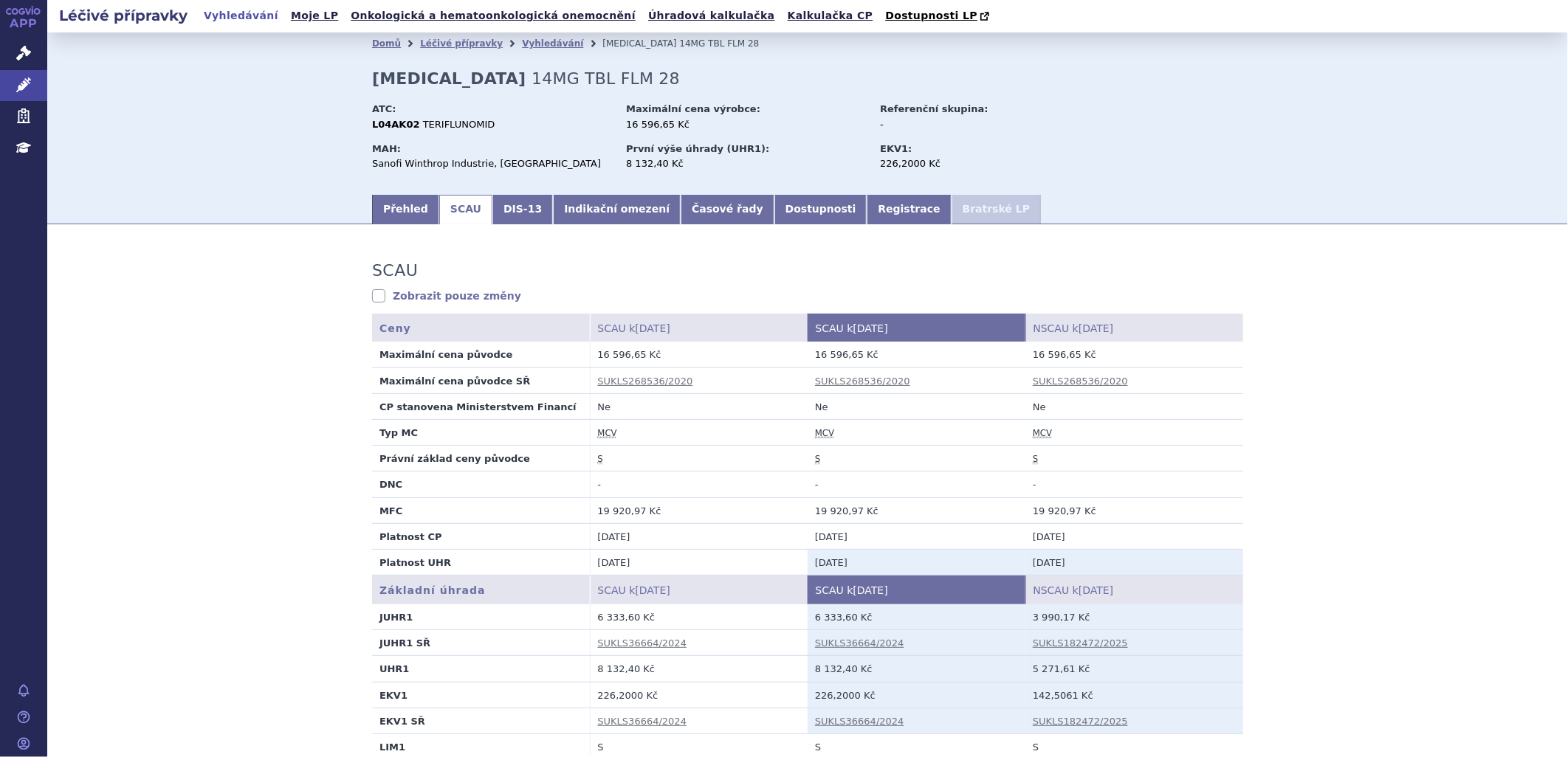
click at [1117, 451] on td "S" at bounding box center [1134, 458] width 218 height 26
